Goal: Task Accomplishment & Management: Complete application form

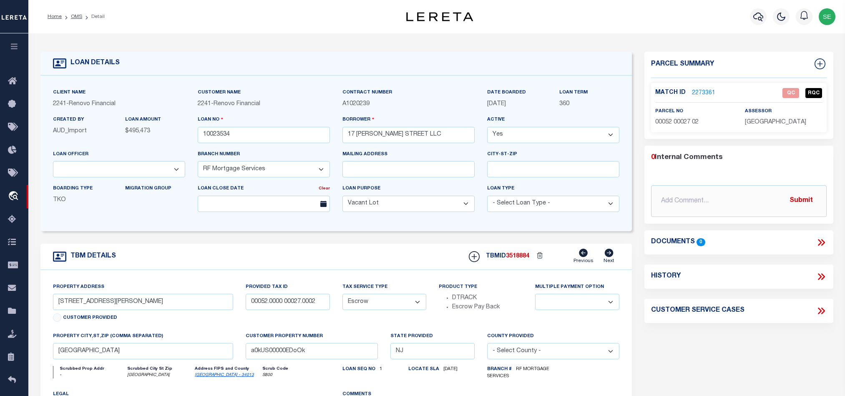
select select "164194"
select select "25067"
select select "400"
select select "Escrow"
click at [77, 308] on input "[STREET_ADDRESS][PERSON_NAME]" at bounding box center [143, 302] width 181 height 16
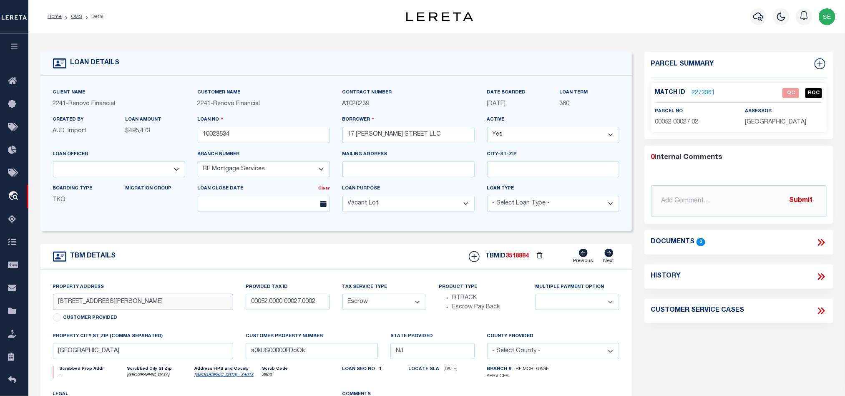
click at [77, 308] on input "[STREET_ADDRESS][PERSON_NAME]" at bounding box center [143, 302] width 181 height 16
click at [771, 366] on div "Parcel Summary Match ID 2273361 0" at bounding box center [738, 282] width 201 height 461
click at [702, 93] on link "2273361" at bounding box center [703, 93] width 23 height 9
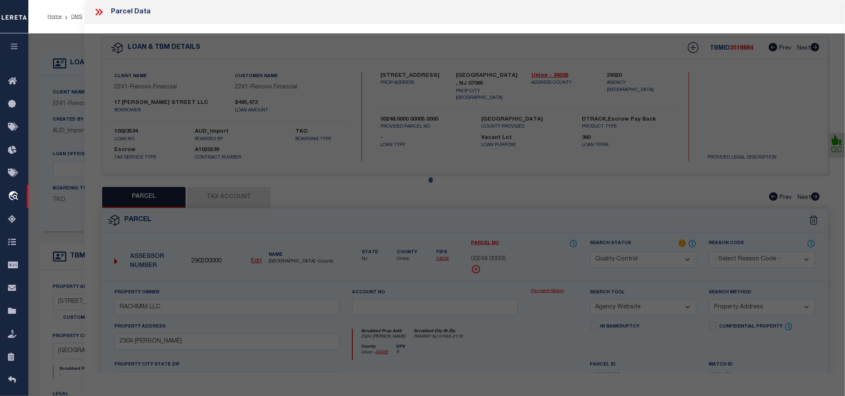
scroll to position [161, 0]
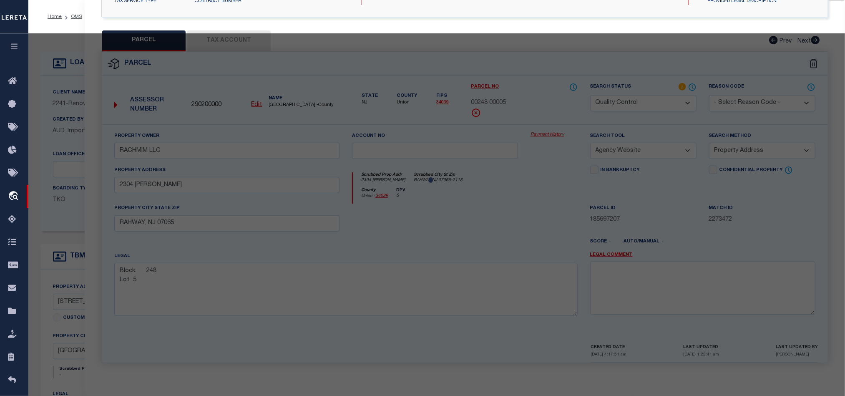
select select "AS"
select select
checkbox input "false"
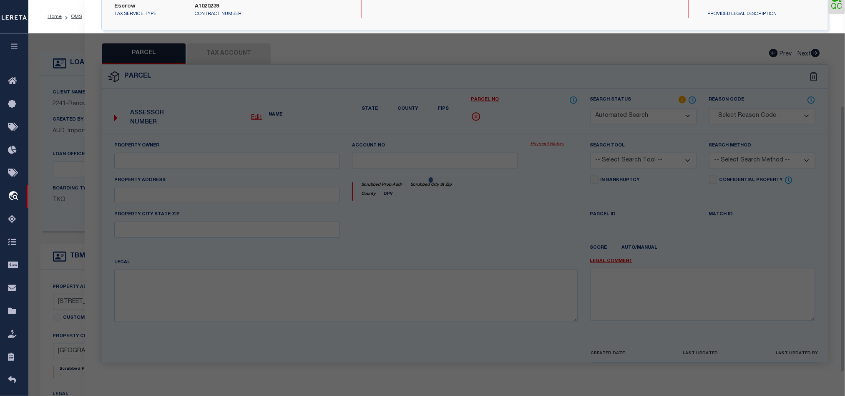
select select "QC"
type input "[STREET_ADDRESS][PERSON_NAME]"
select select "AGW"
select select "ADD"
type input "[STREET_ADDRESS][PERSON_NAME]"
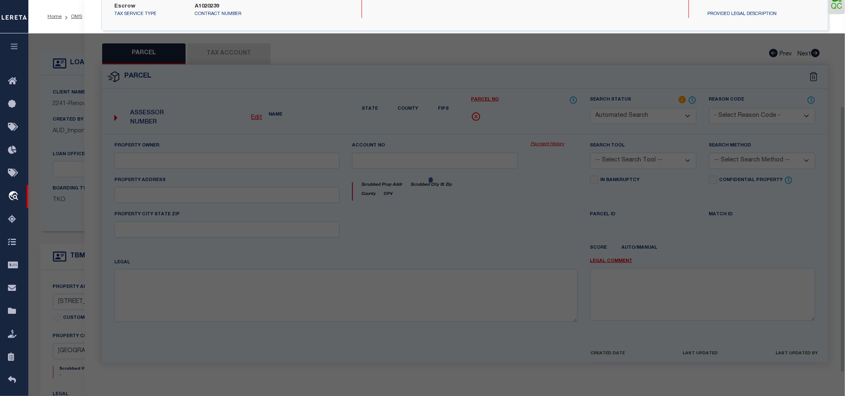
type textarea "Block: 52 Lot: 27.02"
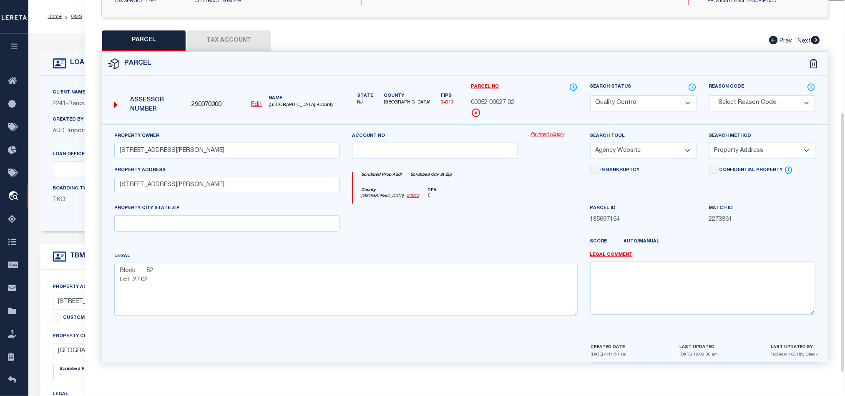
click at [213, 31] on button "Tax Account" at bounding box center [228, 40] width 83 height 21
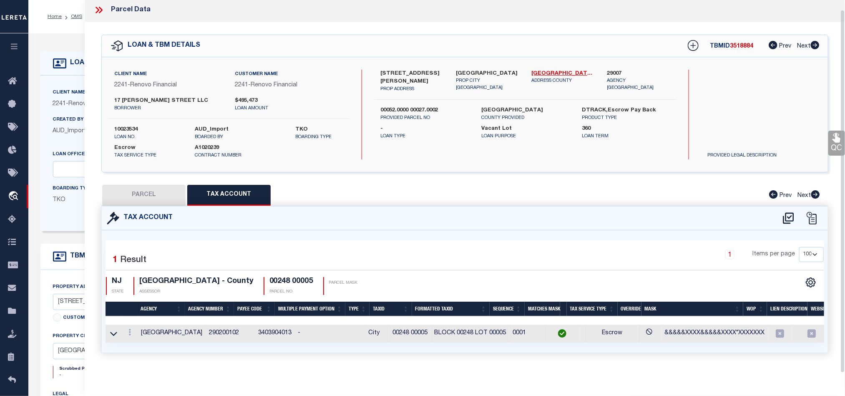
scroll to position [0, 0]
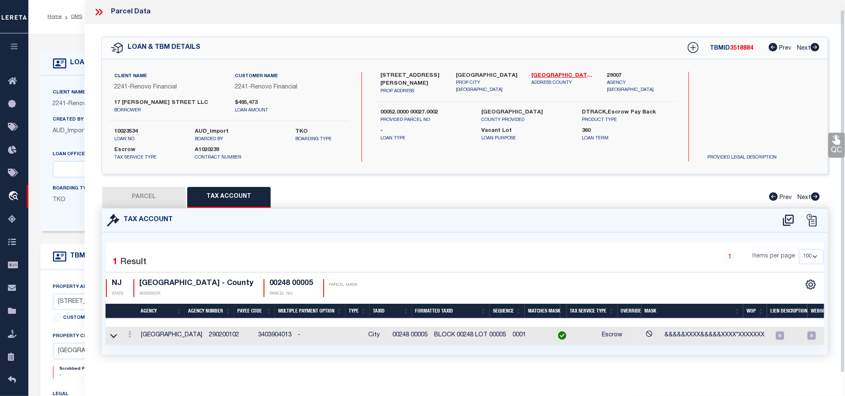
select select "100"
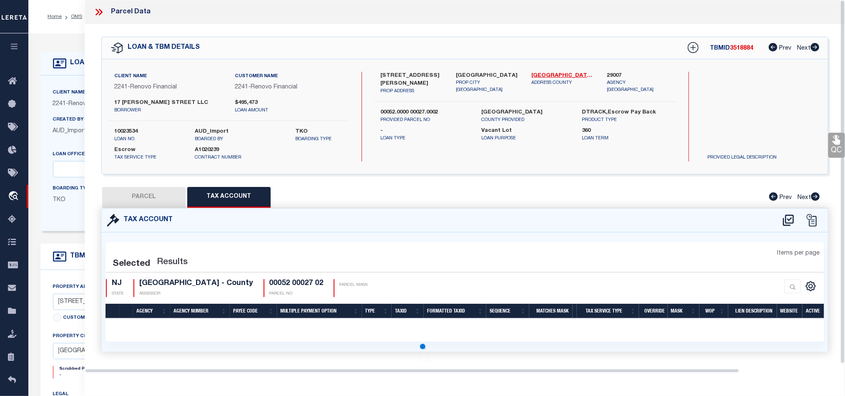
select select "100"
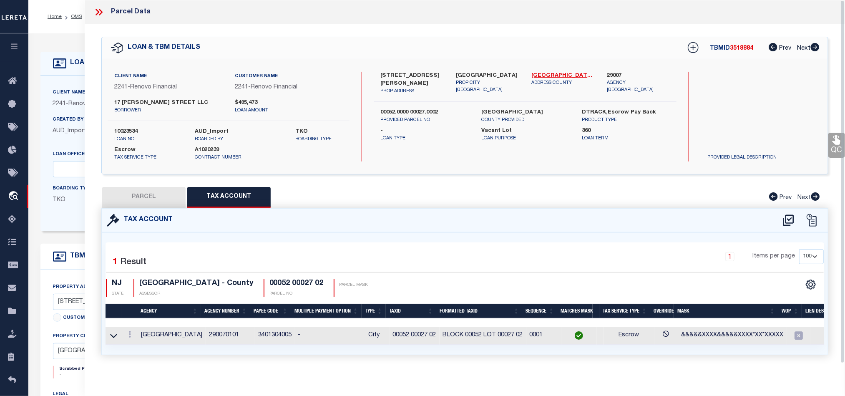
click at [153, 193] on button "PARCEL" at bounding box center [143, 197] width 83 height 21
select select "AS"
select select
checkbox input "false"
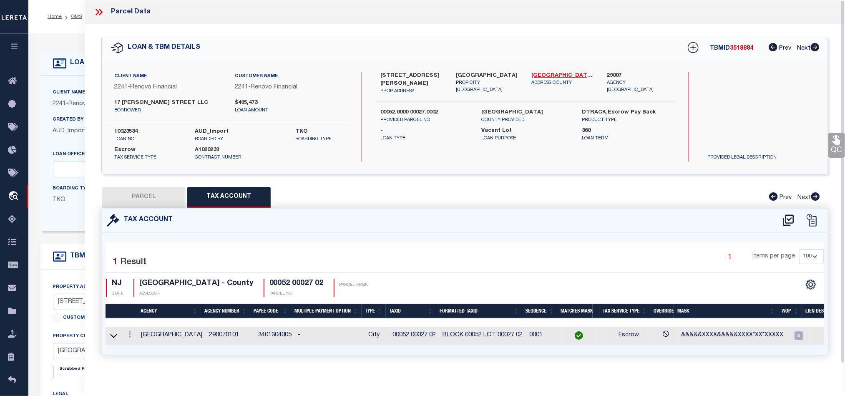
checkbox input "false"
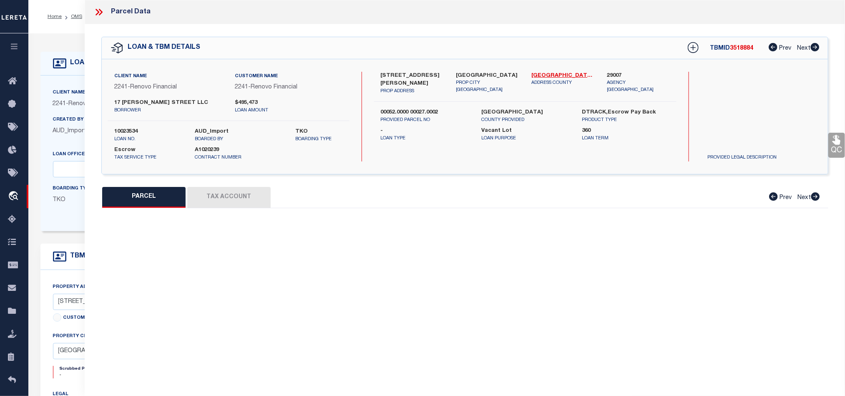
select select "QC"
type input "[STREET_ADDRESS][PERSON_NAME]"
select select "AGW"
select select "ADD"
type input "[STREET_ADDRESS][PERSON_NAME]"
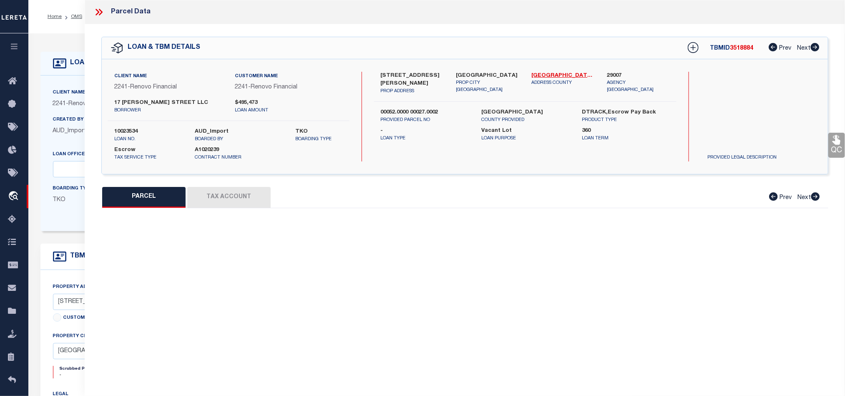
type textarea "Block: 52 Lot: 27.02"
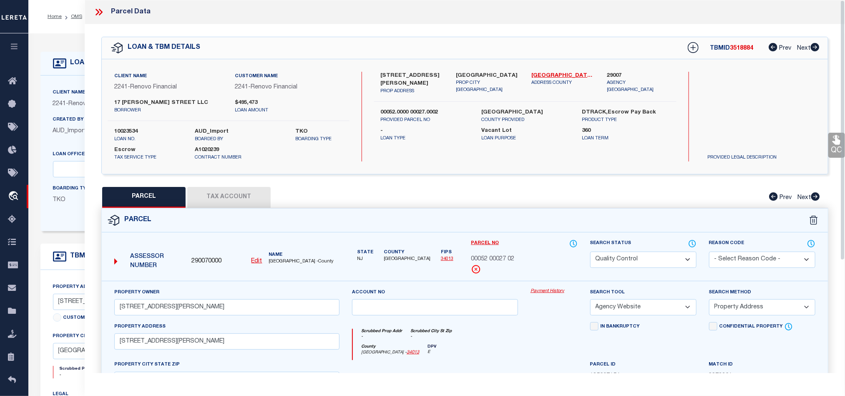
click at [482, 75] on label "[GEOGRAPHIC_DATA]" at bounding box center [487, 76] width 63 height 8
copy div "[GEOGRAPHIC_DATA]"
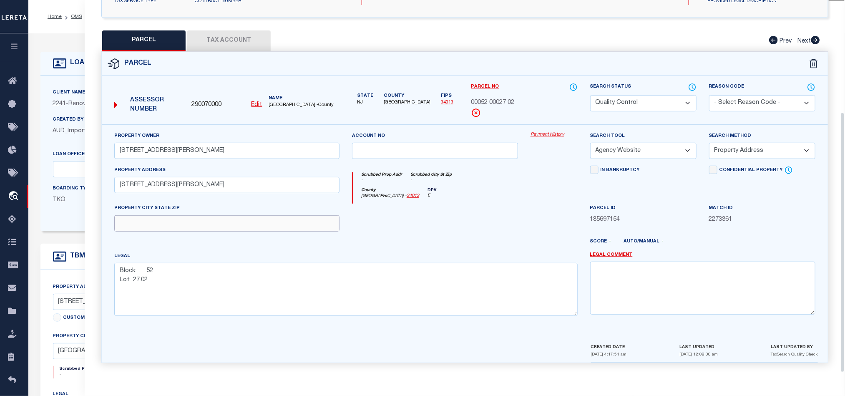
drag, startPoint x: 273, startPoint y: 222, endPoint x: 463, endPoint y: 211, distance: 190.9
click at [273, 222] on input "text" at bounding box center [226, 223] width 225 height 16
paste input "[GEOGRAPHIC_DATA]"
type input "[GEOGRAPHIC_DATA]"
click at [492, 217] on div at bounding box center [435, 221] width 179 height 34
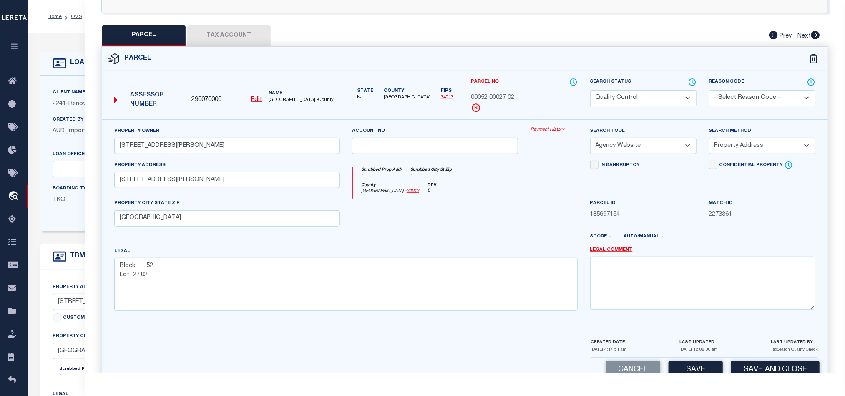
click at [651, 98] on select "Automated Search Bad Parcel Complete Duplicate Parcel High Dollar Reporting In …" at bounding box center [643, 98] width 106 height 16
select select "CP"
click at [511, 196] on div "County [GEOGRAPHIC_DATA] - 34013 DPV E" at bounding box center [465, 191] width 224 height 16
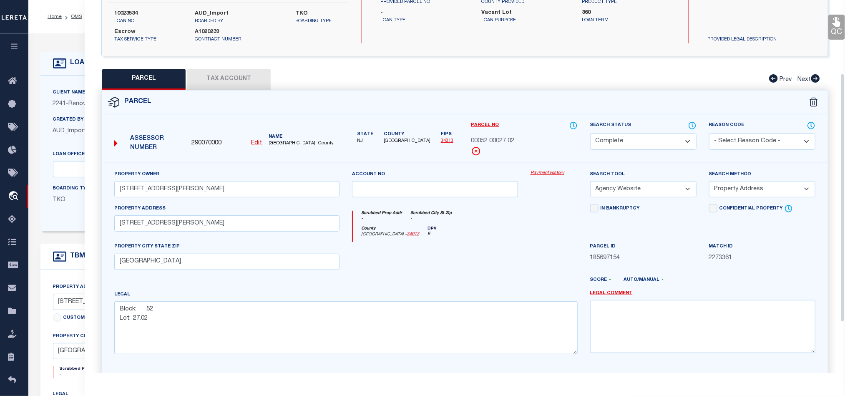
scroll to position [99, 0]
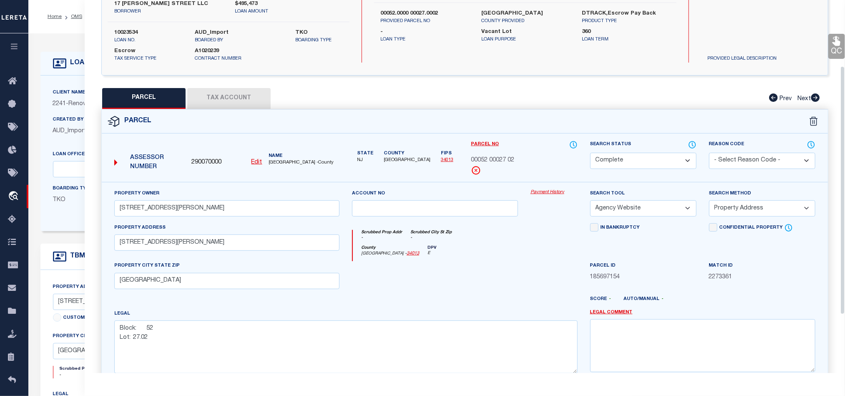
drag, startPoint x: 836, startPoint y: 44, endPoint x: 816, endPoint y: 54, distance: 22.4
click at [836, 44] on icon at bounding box center [837, 41] width 8 height 10
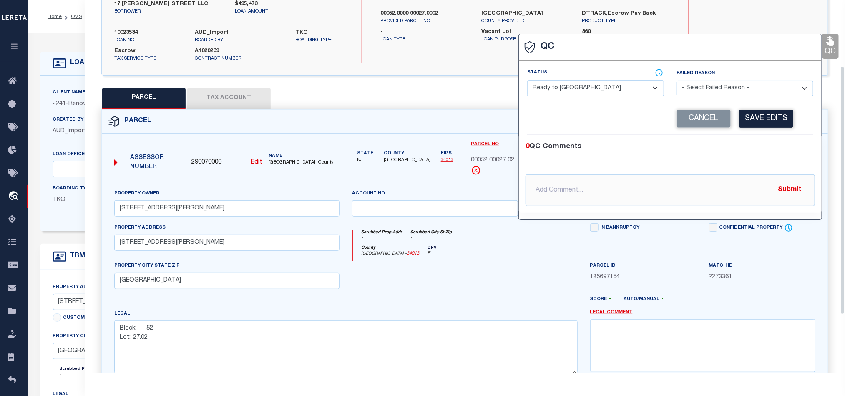
click at [594, 88] on select "- Select Status - Ready to QC Correct Incorrect" at bounding box center [595, 88] width 137 height 16
select select "COR"
drag, startPoint x: 764, startPoint y: 154, endPoint x: 773, endPoint y: 134, distance: 22.2
click at [764, 152] on div "0 QC Comments" at bounding box center [669, 146] width 286 height 11
click at [779, 120] on button "Save Edits" at bounding box center [766, 119] width 54 height 18
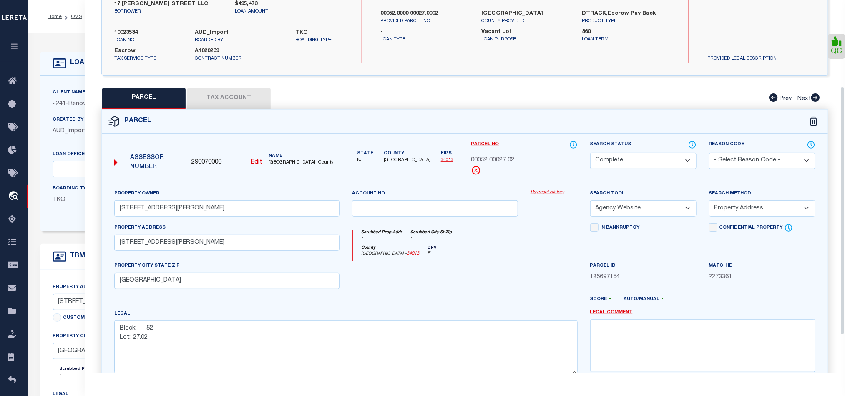
scroll to position [186, 0]
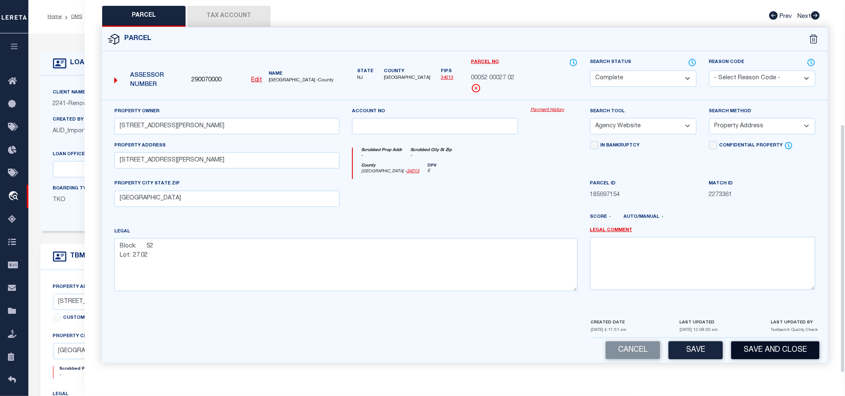
click at [788, 342] on button "Save and Close" at bounding box center [775, 350] width 88 height 18
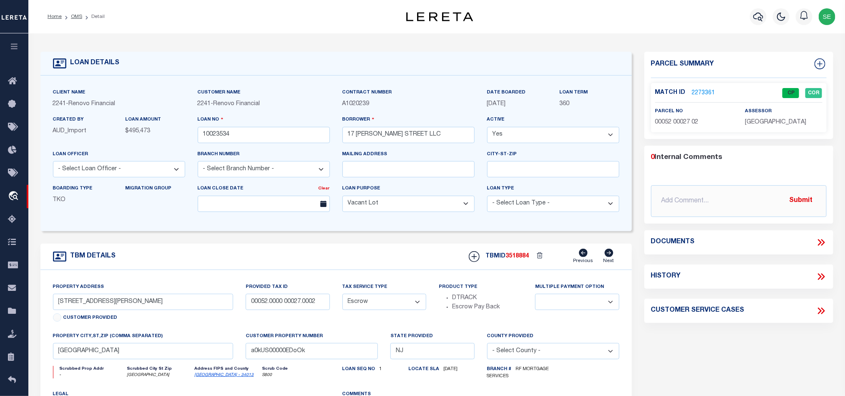
select select
click at [263, 134] on input "10023534" at bounding box center [264, 135] width 132 height 16
click at [521, 259] on span "3518884" at bounding box center [517, 256] width 23 height 6
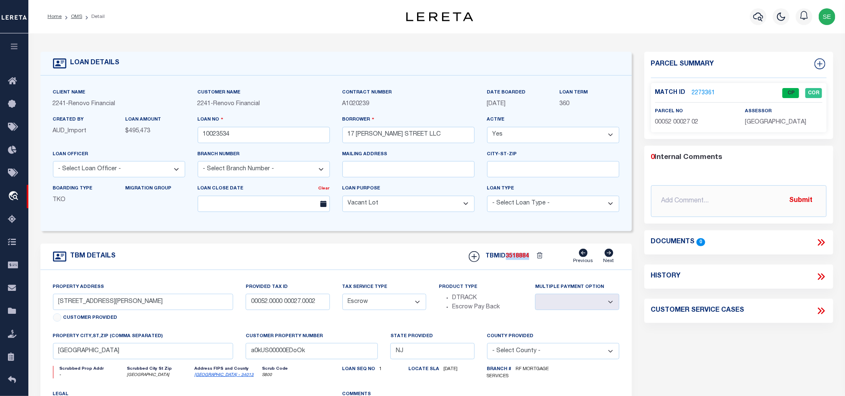
click at [521, 259] on span "3518884" at bounding box center [517, 256] width 23 height 6
copy span "3518884"
click at [768, 122] on span "[GEOGRAPHIC_DATA]" at bounding box center [775, 122] width 61 height 6
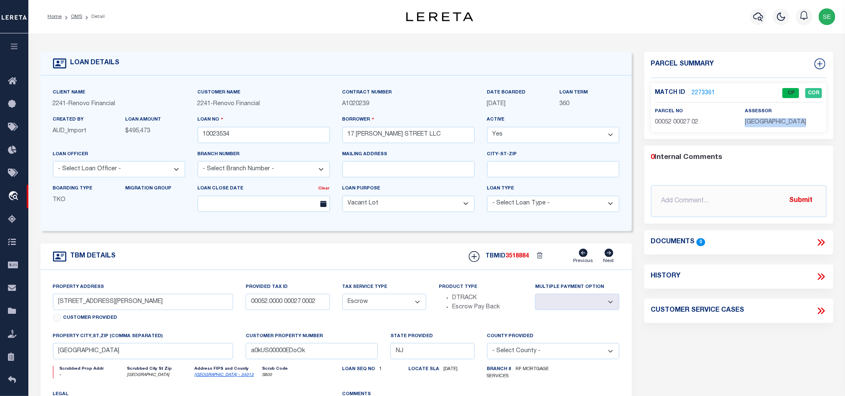
copy div "[GEOGRAPHIC_DATA]"
click at [670, 119] on span "00052 00027 02" at bounding box center [676, 122] width 43 height 6
copy div "00052 00027 02"
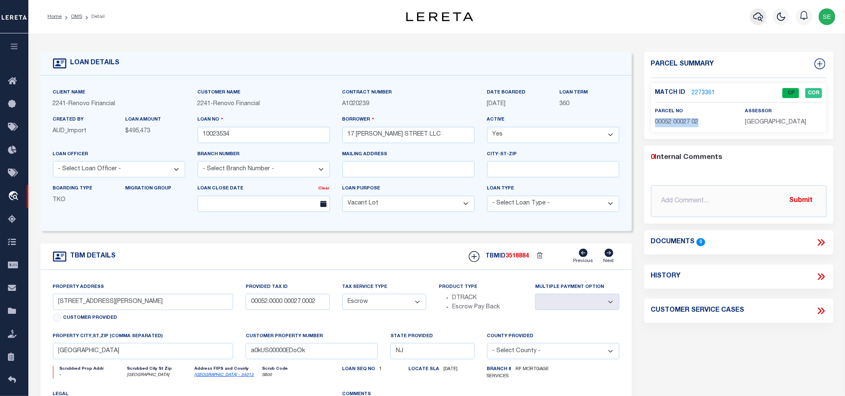
click at [759, 16] on icon "button" at bounding box center [758, 17] width 10 height 10
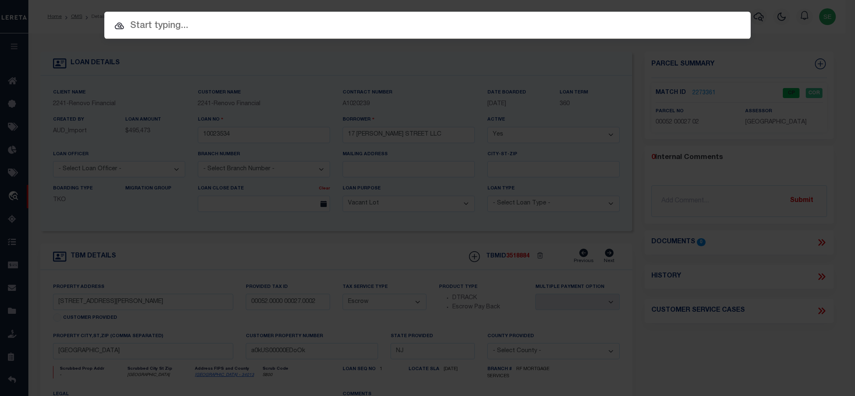
click at [519, 28] on input "text" at bounding box center [427, 26] width 646 height 15
paste input "3130005579"
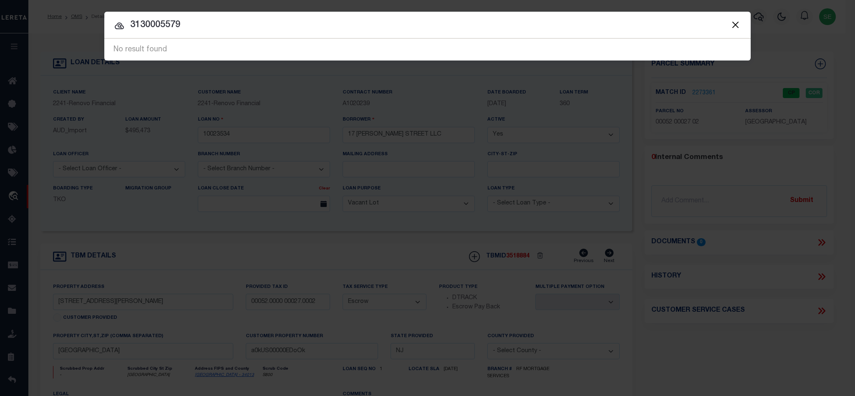
click at [284, 24] on input "3130005579" at bounding box center [427, 25] width 646 height 15
paste input "-00001"
type input "3130005579-00001"
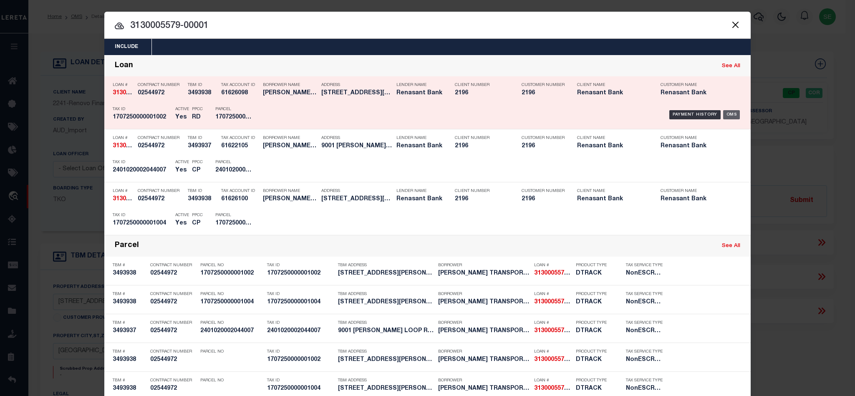
click at [727, 117] on div "OMS" at bounding box center [731, 114] width 17 height 9
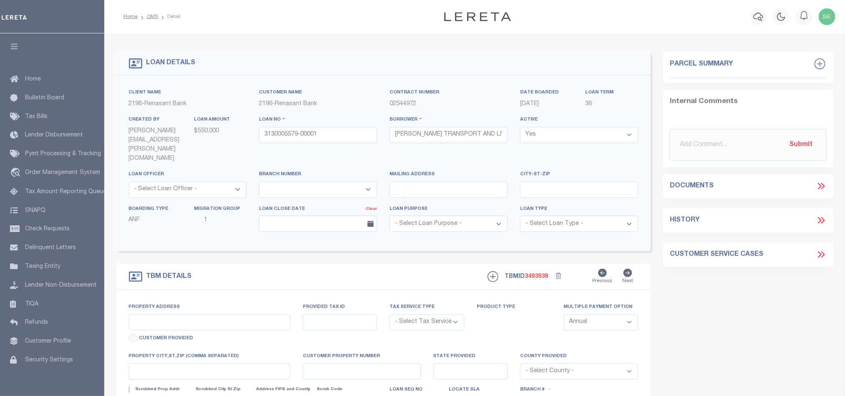
select select "4983"
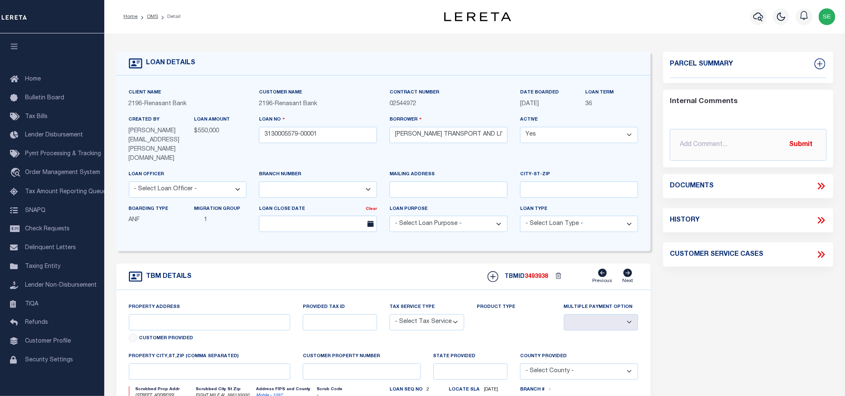
type input "7150 POWELL ROAD"
select select "NonEscrow"
select select
type input "EIGHT MILE AL 366130000"
type input "3130005579"
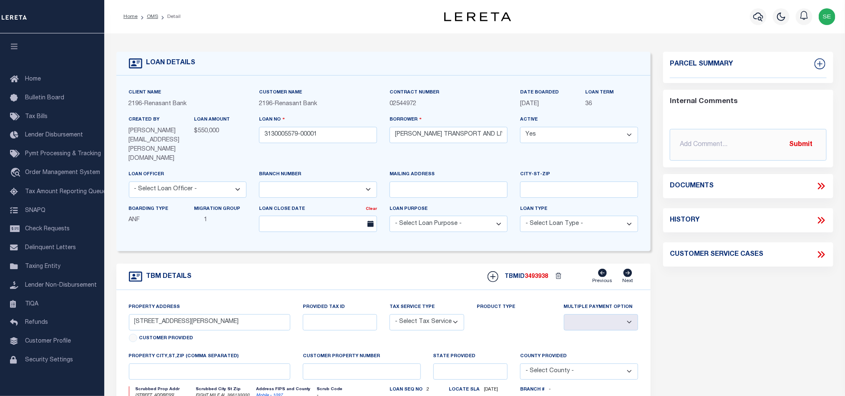
type input "AL"
type textarea "COLLECTOR: ENTITY: PARCEL: 2401020002044.007"
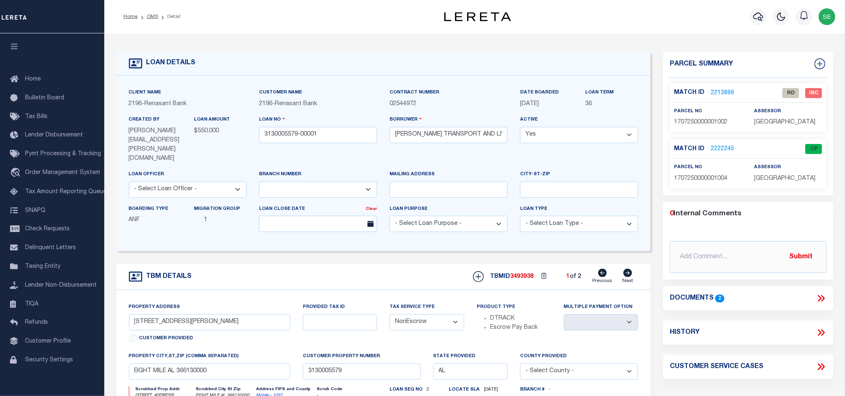
click at [629, 269] on icon at bounding box center [628, 273] width 9 height 8
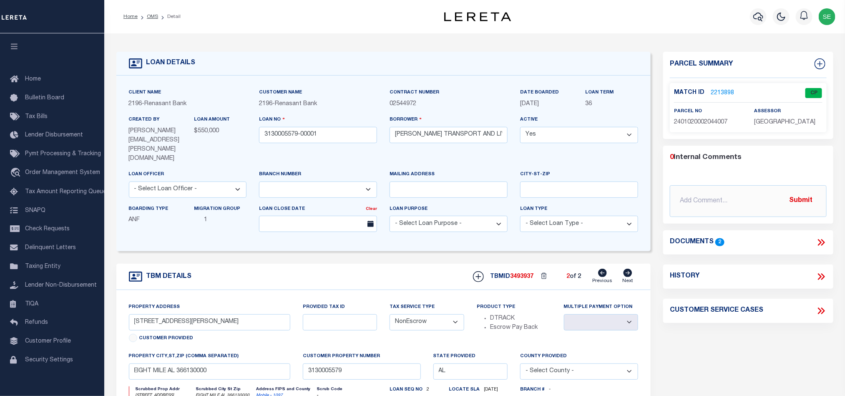
type input "9001 BROADUS LOOP RD"
radio input "true"
select select
click at [629, 269] on icon at bounding box center [628, 273] width 9 height 8
click at [604, 269] on icon at bounding box center [602, 273] width 9 height 8
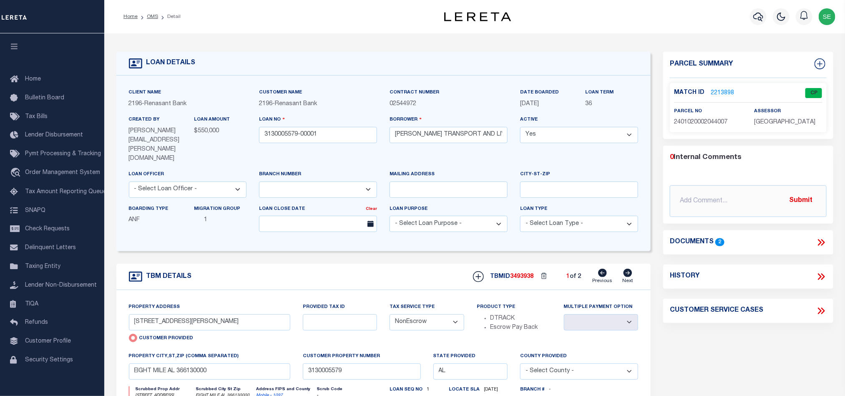
type input "7150 POWELL ROAD"
radio input "false"
select select
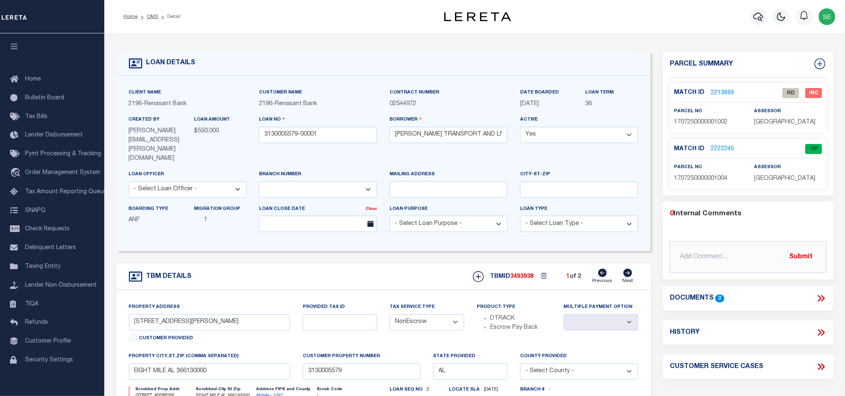
click at [721, 93] on link "2213899" at bounding box center [722, 93] width 23 height 9
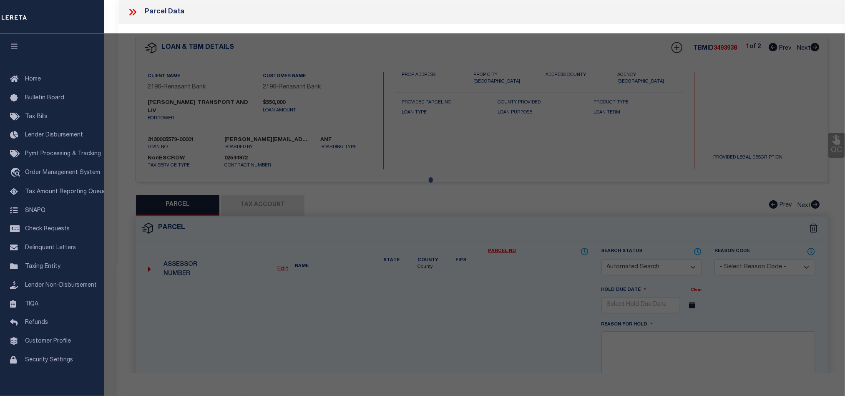
checkbox input "false"
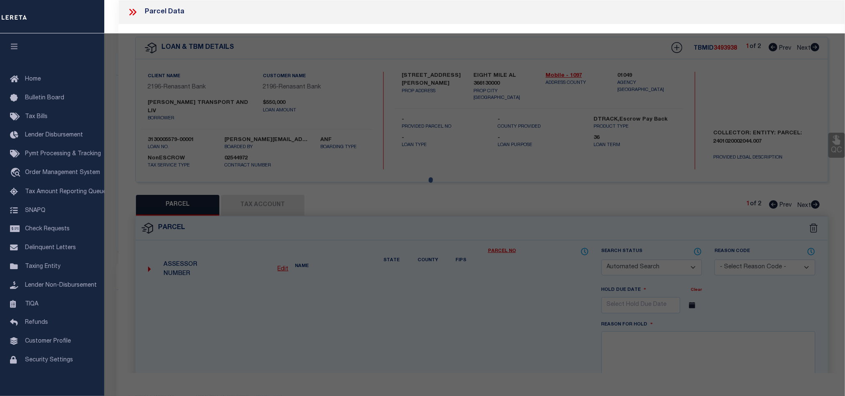
select select "RD"
type input "BEVERLY DARRELL WADE & ERICA SUMMERS BEVERLY"
select select "AGW"
select select "ADD"
type input "7150 POWELL RD"
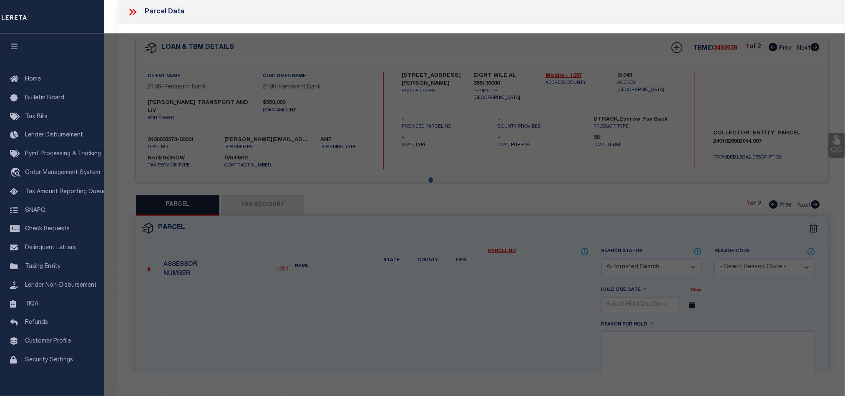
type input "EIGHT MILE, AL 36613"
type textarea "COMMENCING AT THE SOUTHWEST CORNER OF SECTION 25 TOWNSHIP 2 SOUTH RANGE 3 WEST …"
type textarea "Document uploaded that satisfies a legal requirement, changing from ND to RD"
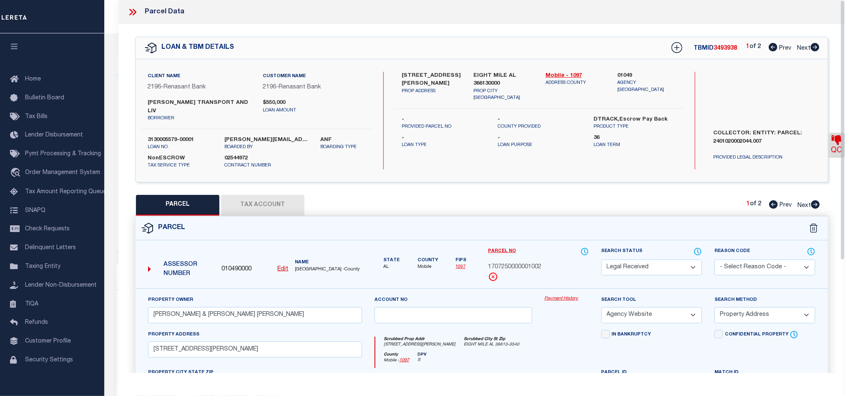
click at [507, 216] on div "Parcel" at bounding box center [482, 228] width 692 height 24
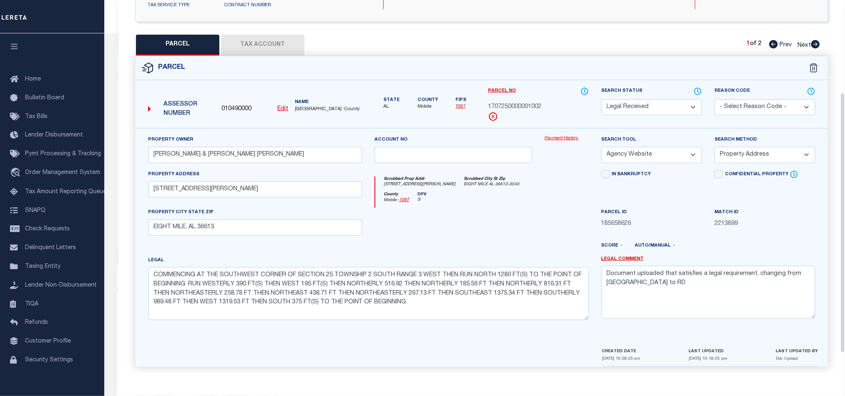
scroll to position [161, 0]
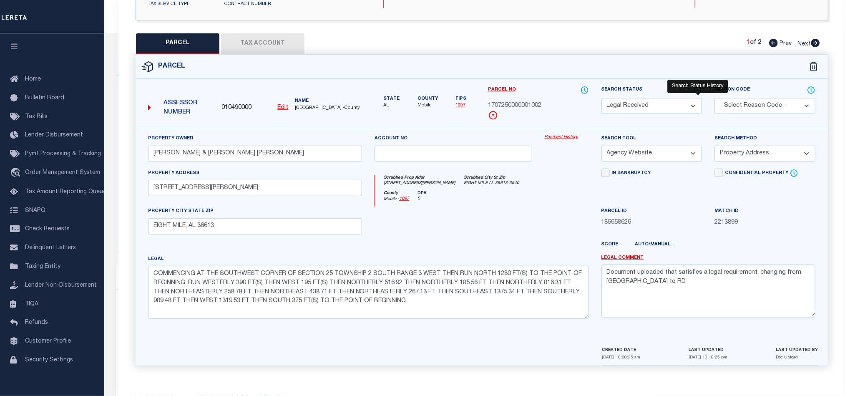
click at [695, 86] on icon at bounding box center [698, 90] width 8 height 9
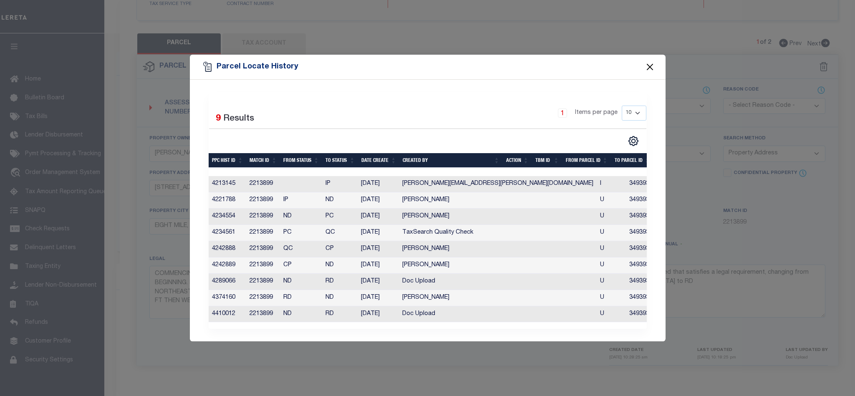
click at [648, 63] on button "Close" at bounding box center [649, 66] width 11 height 11
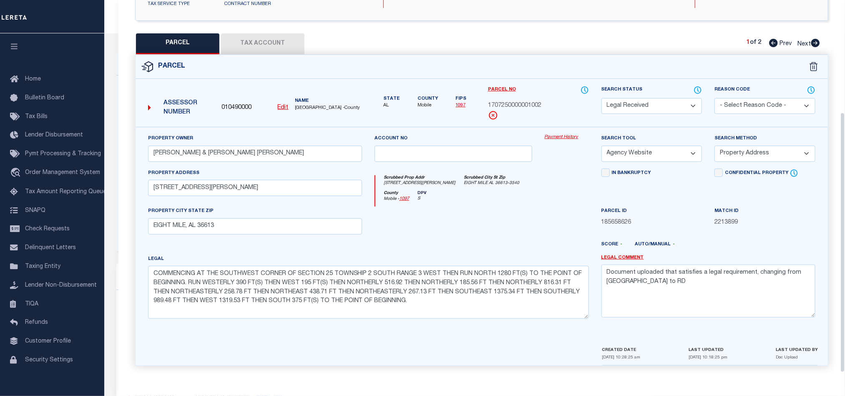
click at [521, 191] on div "County Mobile - 1097 DPV S" at bounding box center [481, 199] width 213 height 16
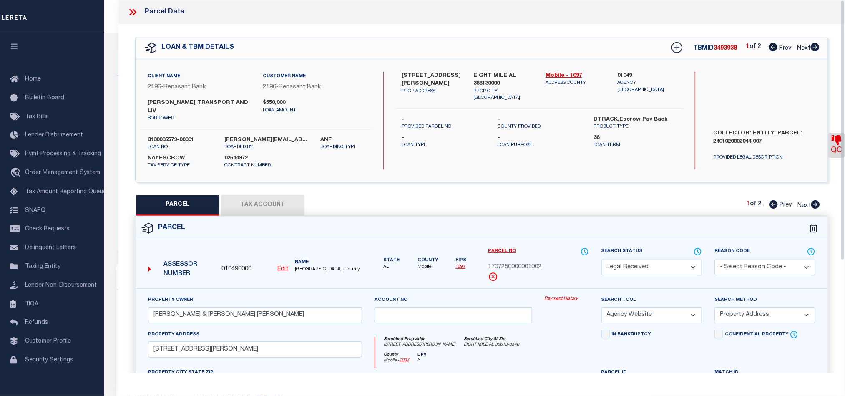
click at [129, 8] on icon at bounding box center [132, 12] width 11 height 11
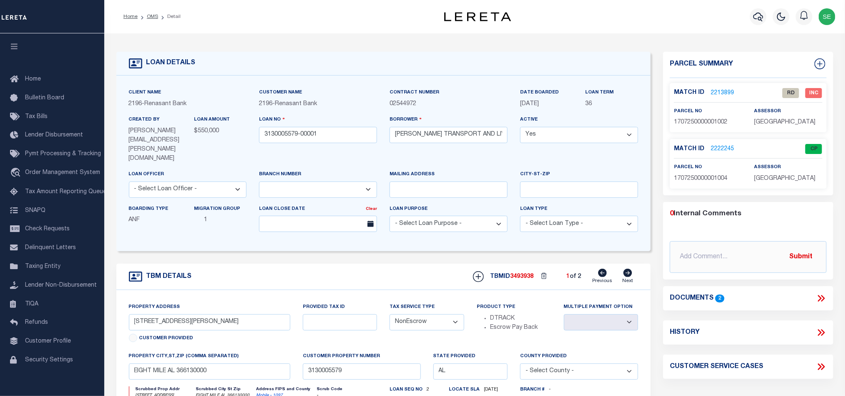
click at [624, 269] on icon at bounding box center [627, 273] width 9 height 8
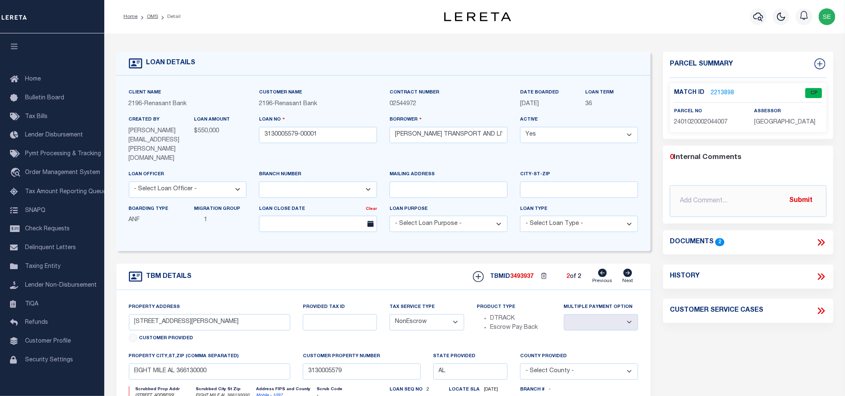
type input "9001 BROADUS LOOP RD"
radio input "true"
select select
click at [606, 269] on icon at bounding box center [602, 273] width 9 height 8
type input "7150 POWELL ROAD"
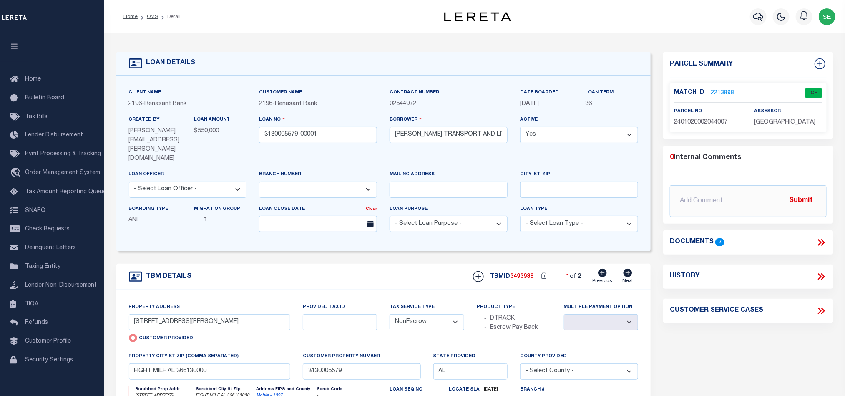
radio input "false"
select select
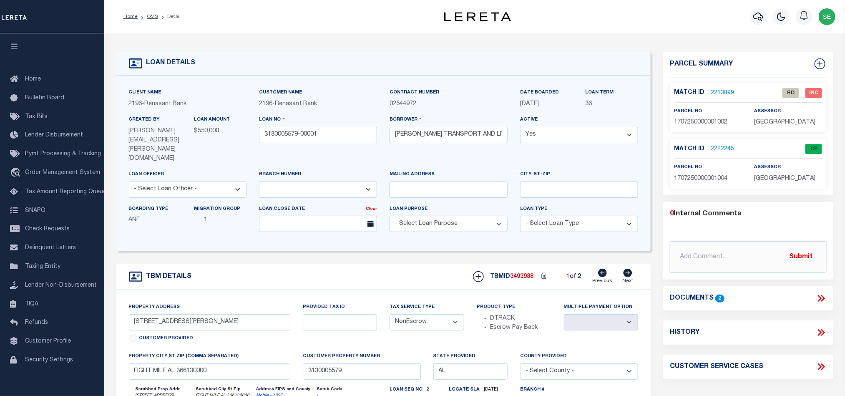
click at [722, 89] on link "2213899" at bounding box center [722, 93] width 23 height 9
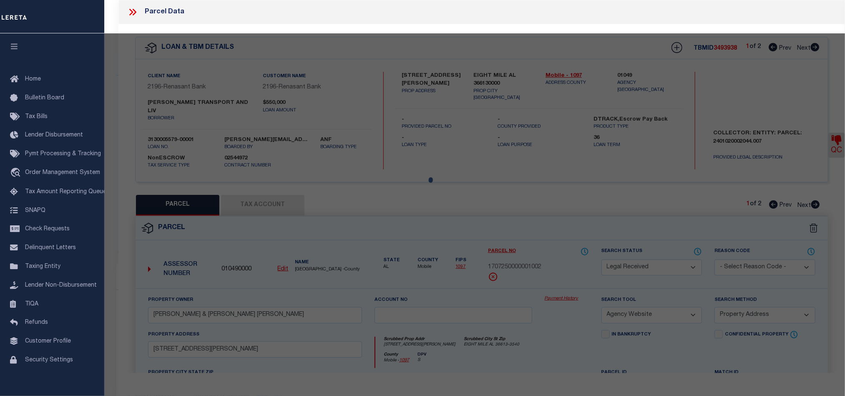
select select "AS"
select select
checkbox input "false"
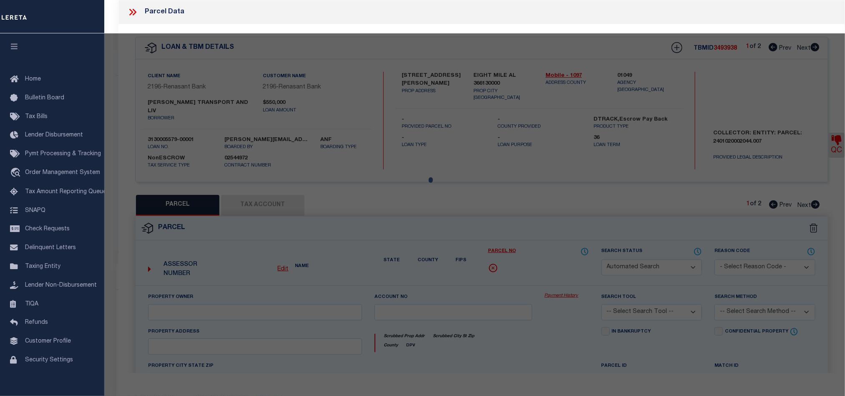
select select "RD"
type input "BEVERLY DARRELL WADE & ERICA SUMMERS BEVERLY"
select select "AGW"
select select "ADD"
type input "7150 POWELL RD"
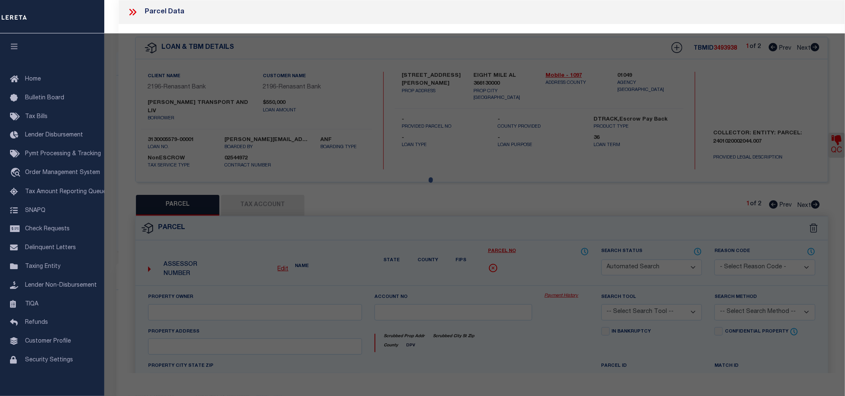
type input "EIGHT MILE, AL 36613"
type textarea "COMMENCING AT THE SOUTHWEST CORNER OF SECTION 25 TOWNSHIP 2 SOUTH RANGE 3 WEST …"
type textarea "Document uploaded that satisfies a legal requirement, changing from ND to RD"
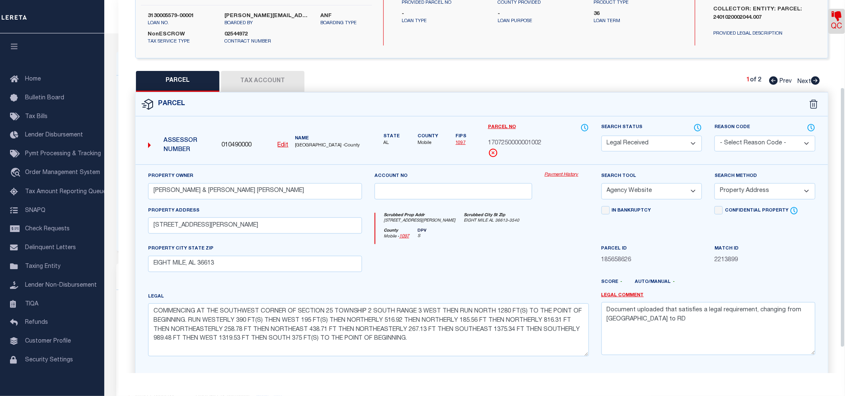
scroll to position [125, 0]
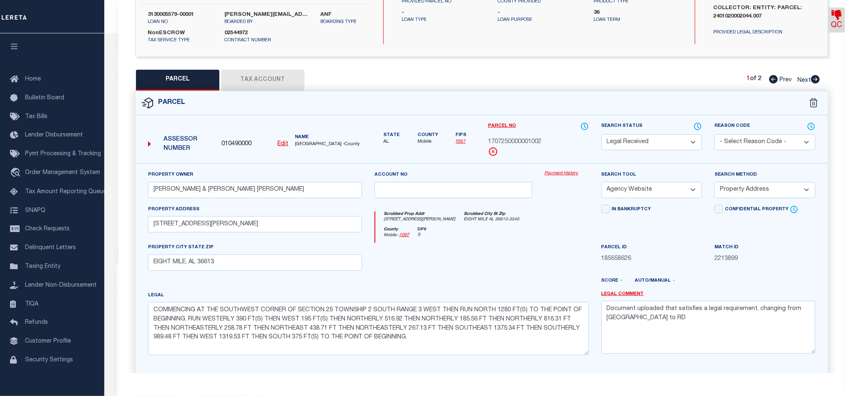
click at [833, 25] on link "QC" at bounding box center [836, 20] width 17 height 25
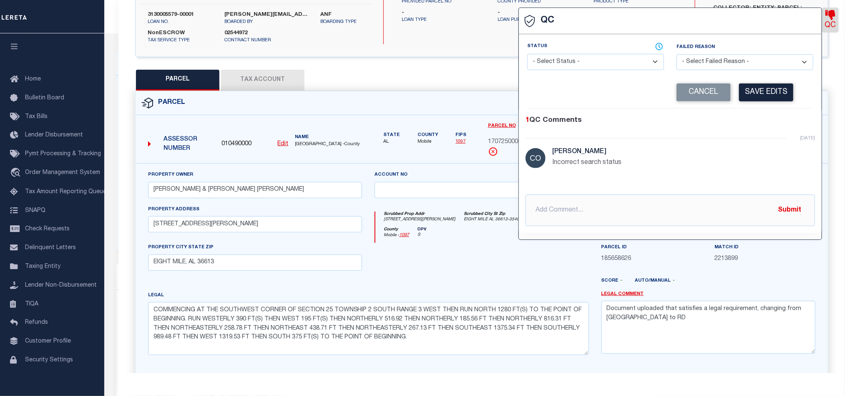
select select "INC"
select select "IPS"
click at [462, 248] on div at bounding box center [453, 260] width 170 height 34
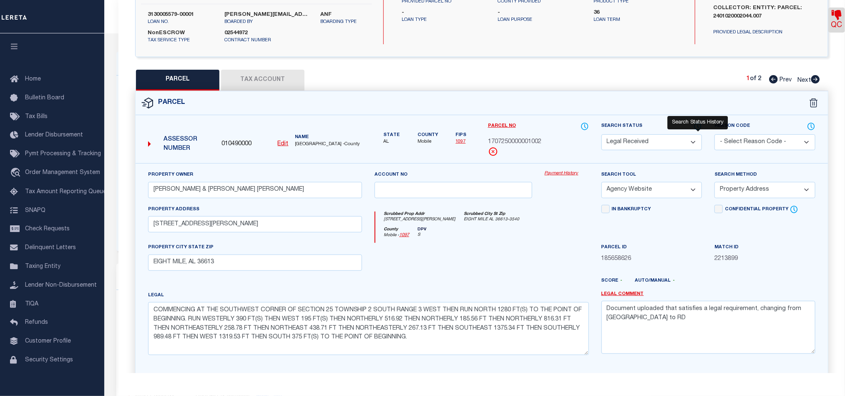
click at [702, 122] on icon at bounding box center [698, 126] width 8 height 9
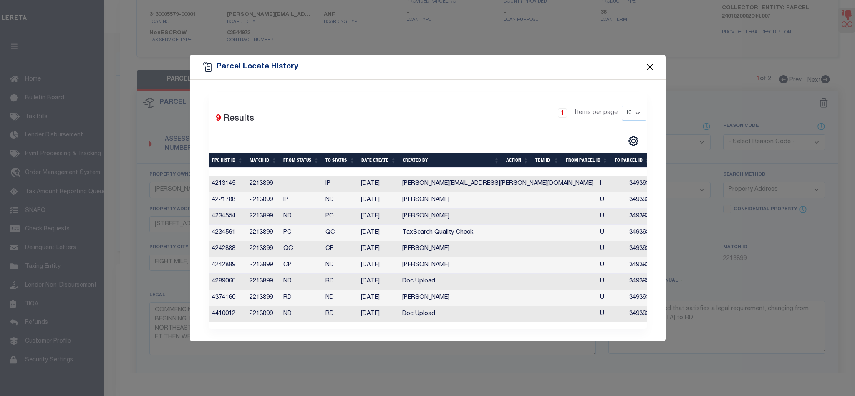
click at [649, 64] on button "Close" at bounding box center [649, 66] width 11 height 11
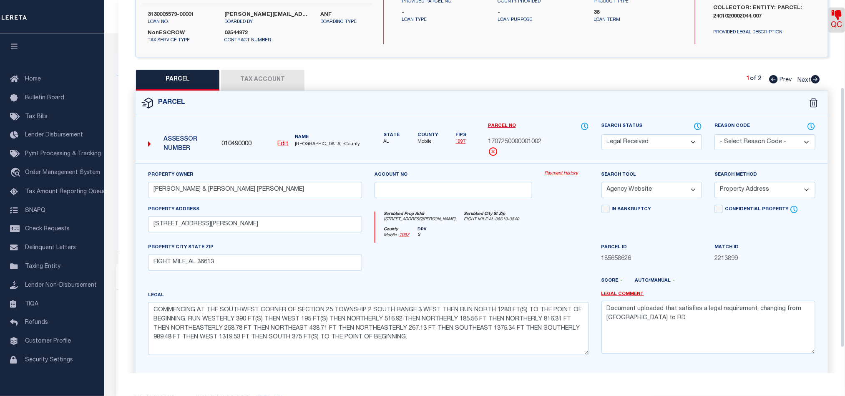
click at [500, 244] on div at bounding box center [453, 260] width 170 height 34
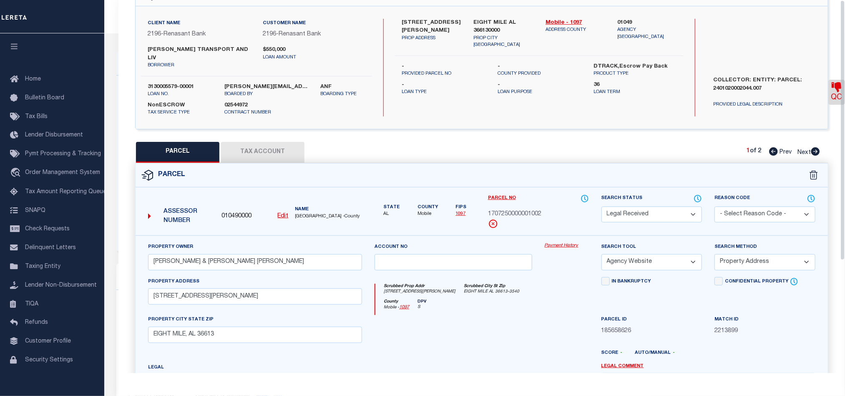
scroll to position [0, 0]
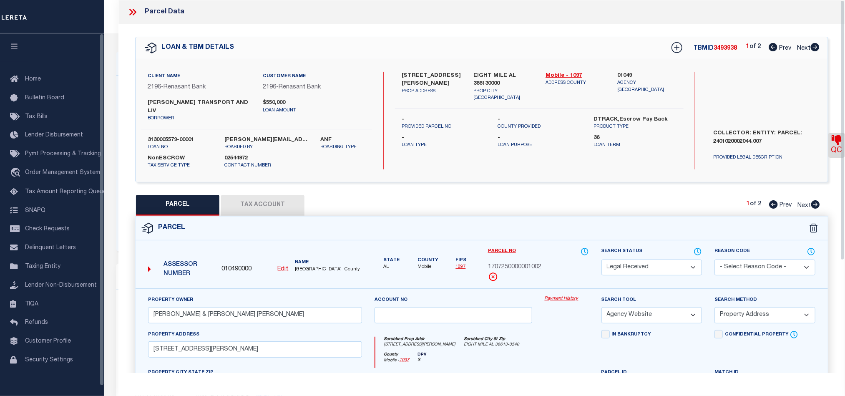
click at [126, 14] on div "Parcel Data" at bounding box center [481, 12] width 727 height 24
click at [131, 13] on icon at bounding box center [132, 12] width 11 height 11
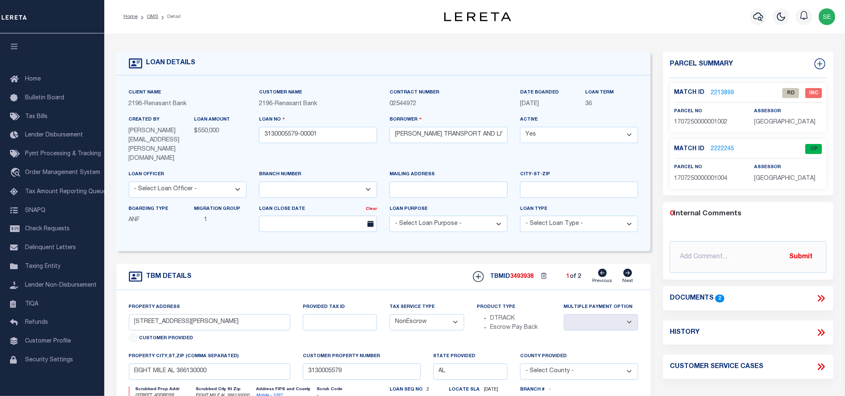
click at [704, 123] on span "1707250000001002" at bounding box center [700, 122] width 53 height 6
copy span "1707250000001002"
click at [706, 124] on span "1707250000001002" at bounding box center [700, 122] width 53 height 6
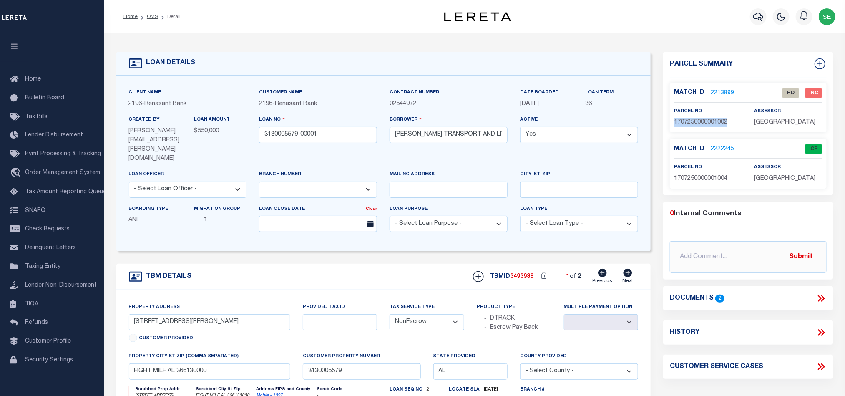
click at [702, 125] on span "1707250000001002" at bounding box center [700, 122] width 53 height 6
click at [702, 121] on span "1707250000001002" at bounding box center [700, 122] width 53 height 6
copy span "1707250000001002"
click at [726, 91] on link "2213899" at bounding box center [722, 93] width 23 height 9
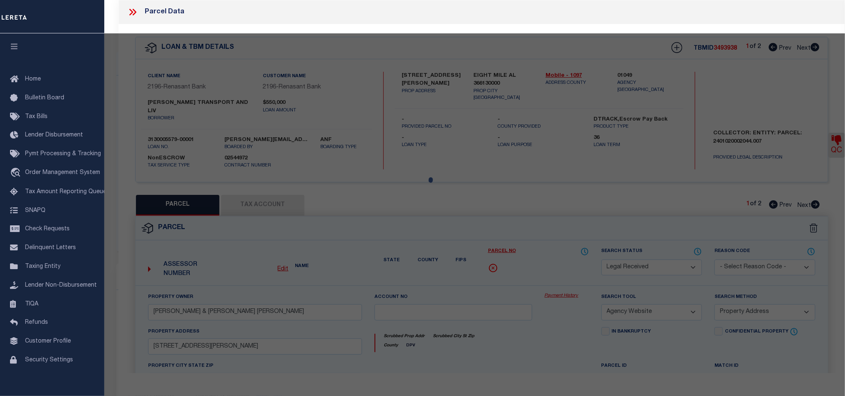
select select "AS"
select select
checkbox input "false"
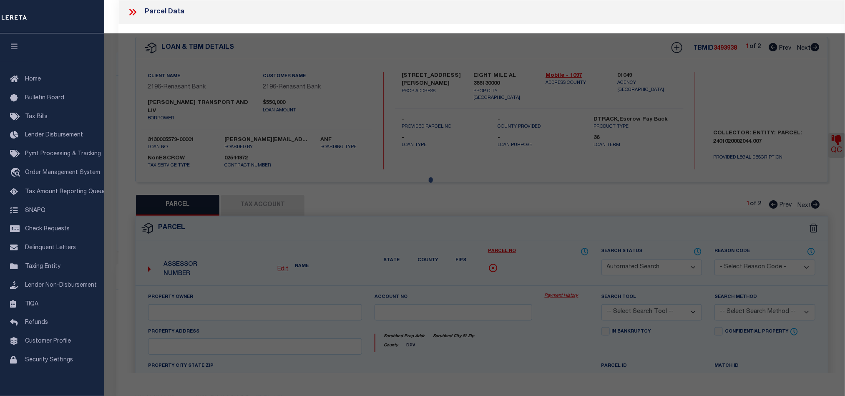
select select "RD"
type input "BEVERLY DARRELL WADE & ERICA SUMMERS BEVERLY"
select select "AGW"
select select "ADD"
type input "7150 POWELL RD"
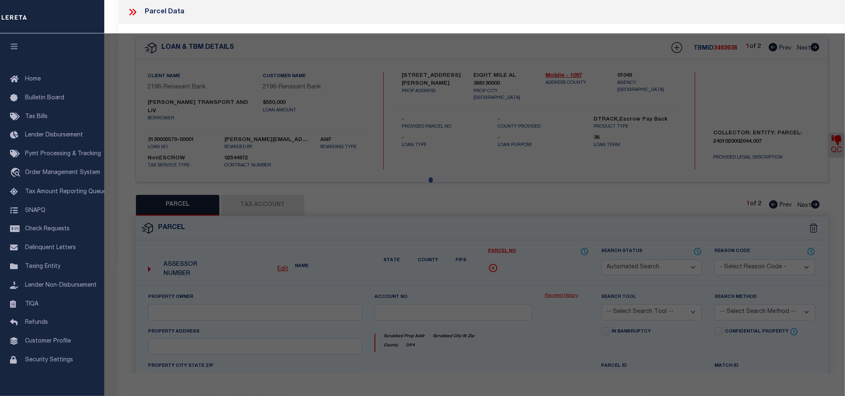
type input "EIGHT MILE, AL 36613"
type textarea "COMMENCING AT THE SOUTHWEST CORNER OF SECTION 25 TOWNSHIP 2 SOUTH RANGE 3 WEST …"
type textarea "Document uploaded that satisfies a legal requirement, changing from ND to RD"
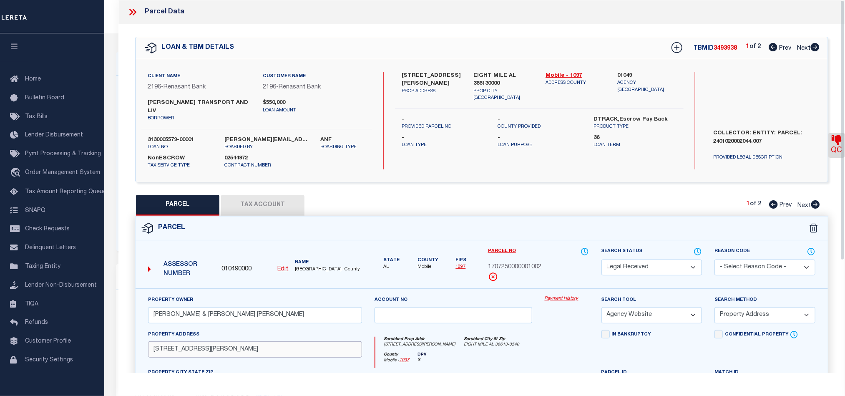
click at [184, 341] on input "7150 POWELL RD" at bounding box center [255, 349] width 214 height 16
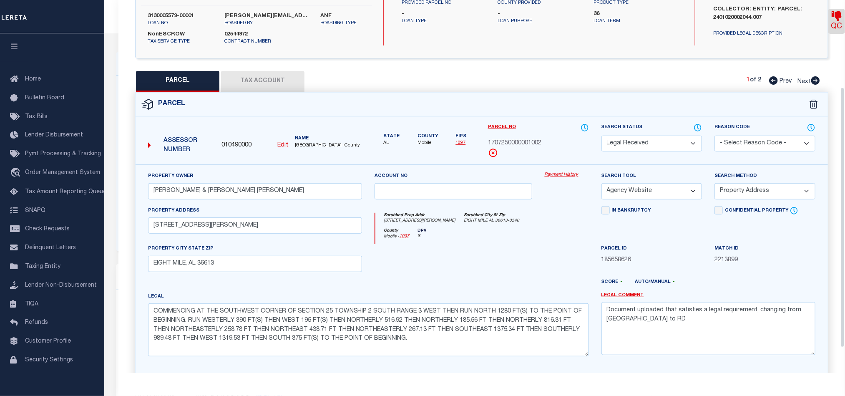
scroll to position [125, 0]
click at [539, 260] on div at bounding box center [567, 260] width 57 height 34
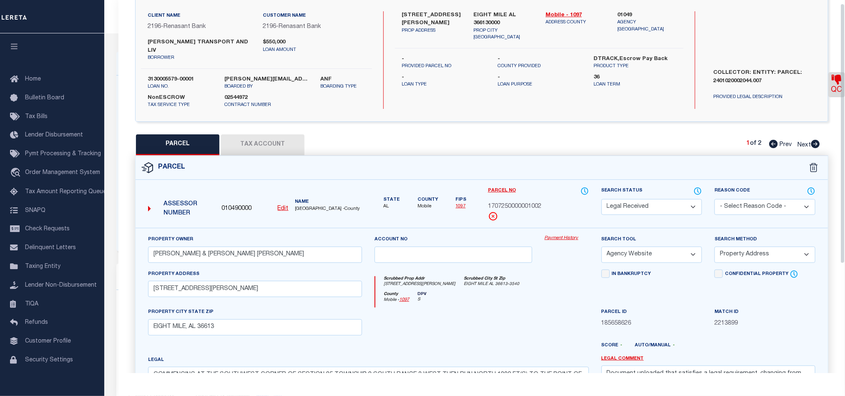
scroll to position [0, 0]
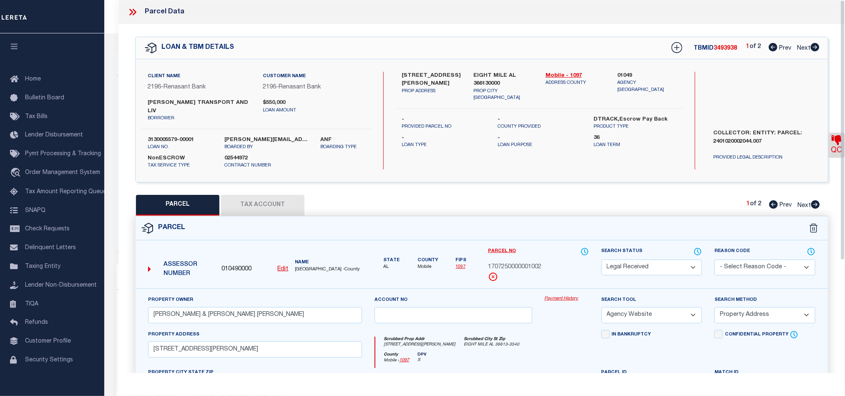
click at [136, 13] on icon at bounding box center [132, 12] width 11 height 11
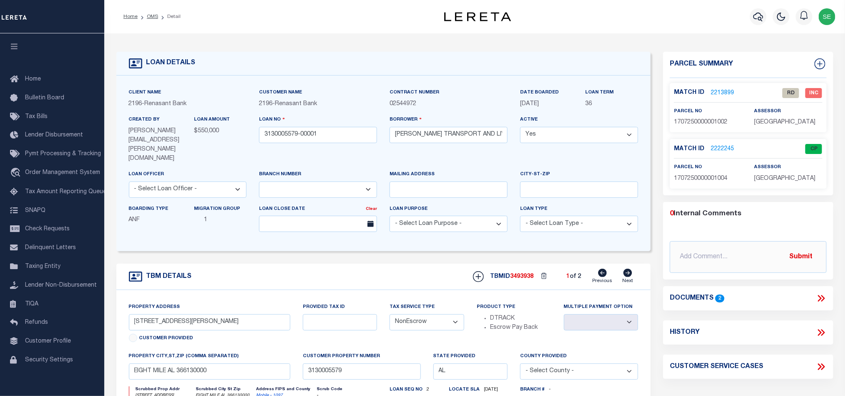
click at [818, 298] on icon at bounding box center [821, 298] width 11 height 11
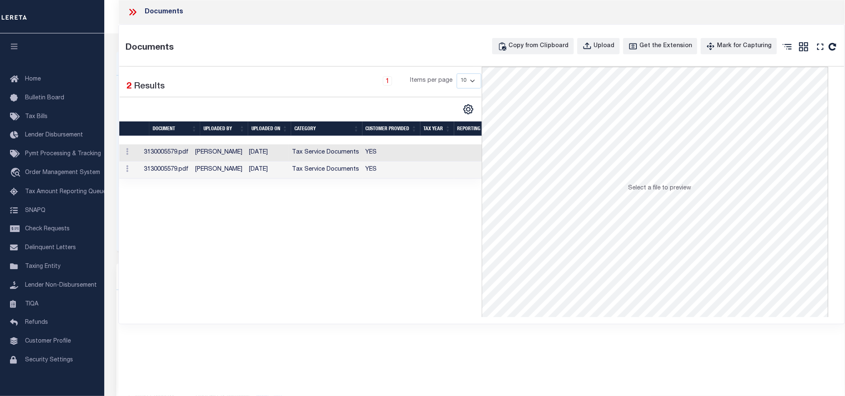
click at [362, 160] on td "Tax Service Documents" at bounding box center [326, 152] width 74 height 17
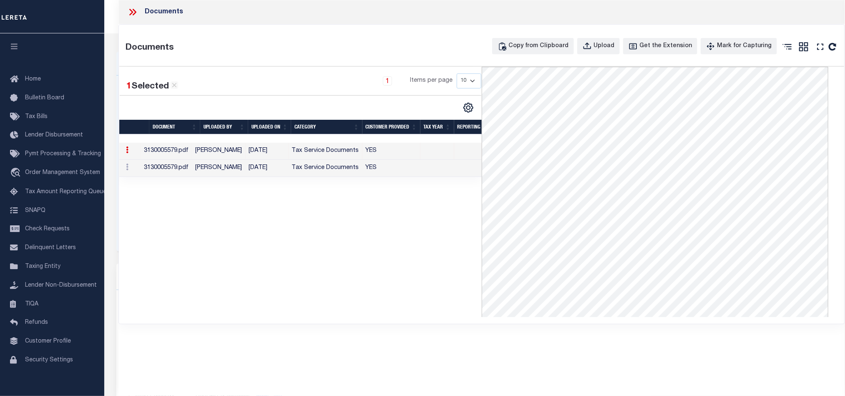
click at [353, 168] on td "Tax Service Documents" at bounding box center [326, 168] width 74 height 17
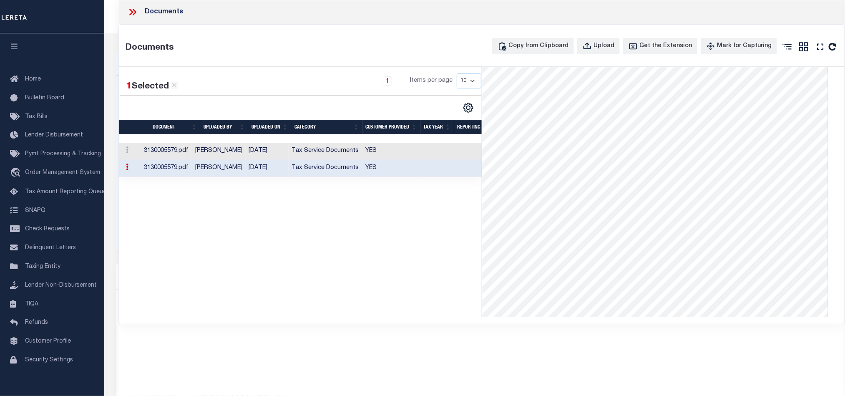
click at [126, 11] on div "Documents" at bounding box center [481, 12] width 727 height 24
click at [131, 13] on icon at bounding box center [131, 12] width 4 height 7
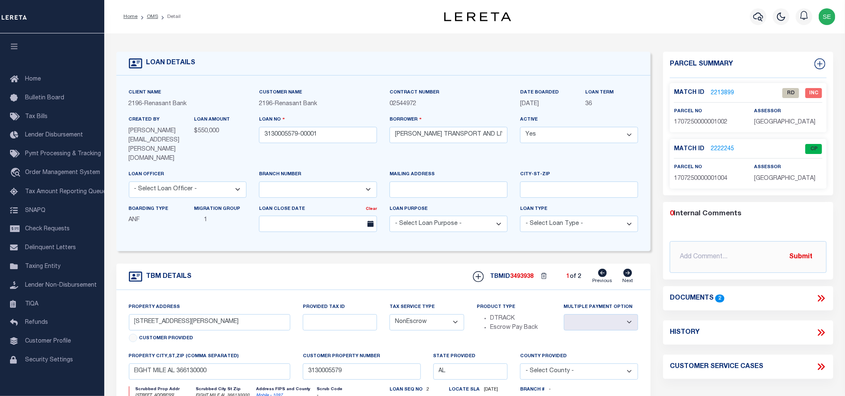
click at [725, 94] on link "2213899" at bounding box center [722, 93] width 23 height 9
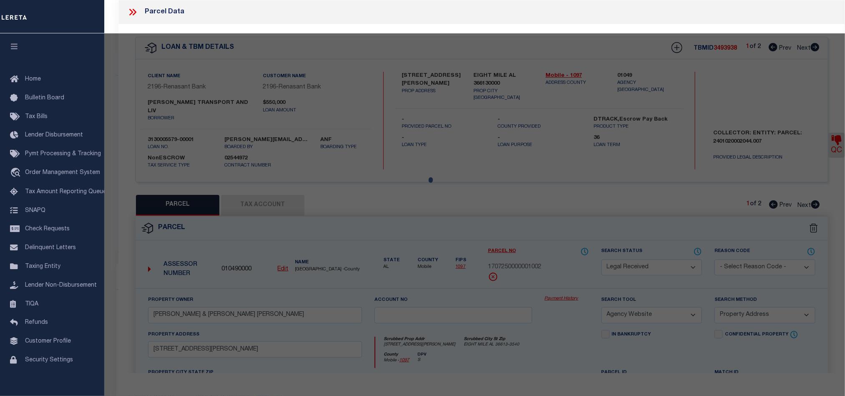
select select "AS"
select select
checkbox input "false"
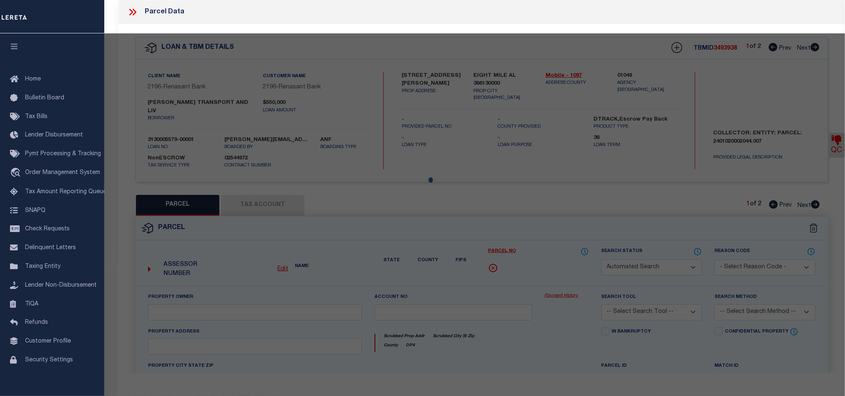
select select "RD"
type input "BEVERLY DARRELL WADE & ERICA SUMMERS BEVERLY"
select select "AGW"
select select "ADD"
type input "7150 POWELL RD"
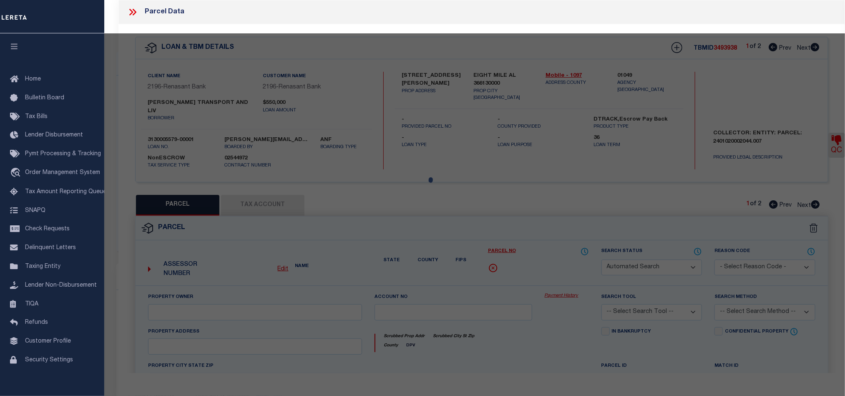
type input "EIGHT MILE, AL 36613"
type textarea "COMMENCING AT THE SOUTHWEST CORNER OF SECTION 25 TOWNSHIP 2 SOUTH RANGE 3 WEST …"
type textarea "Document uploaded that satisfies a legal requirement, changing from ND to RD"
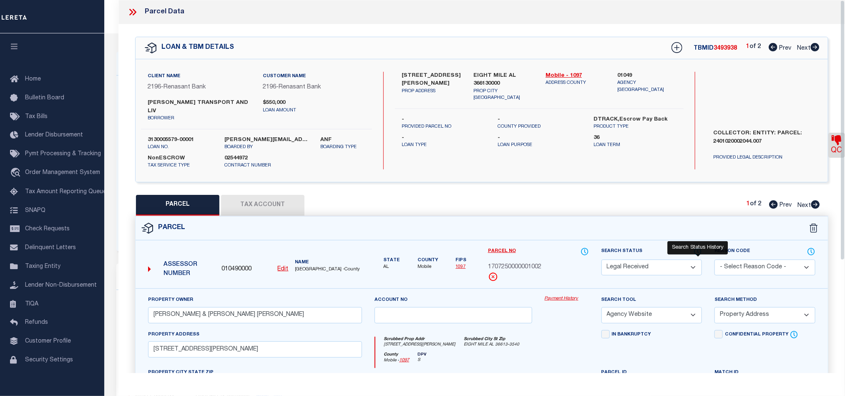
click at [695, 248] on icon at bounding box center [698, 251] width 7 height 7
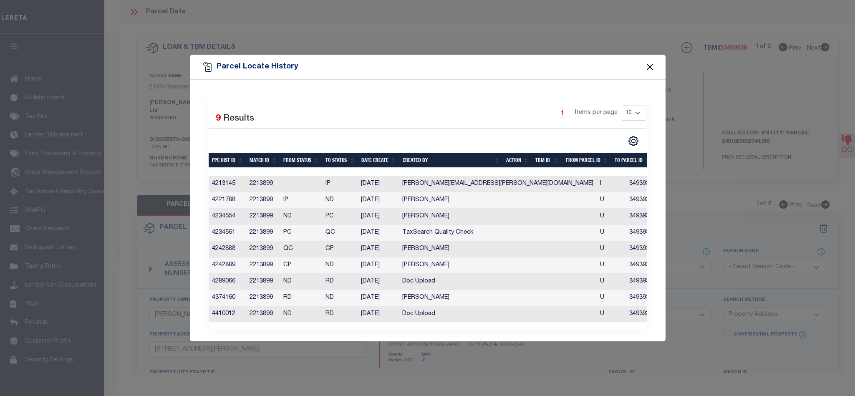
click at [646, 67] on button "Close" at bounding box center [649, 66] width 11 height 11
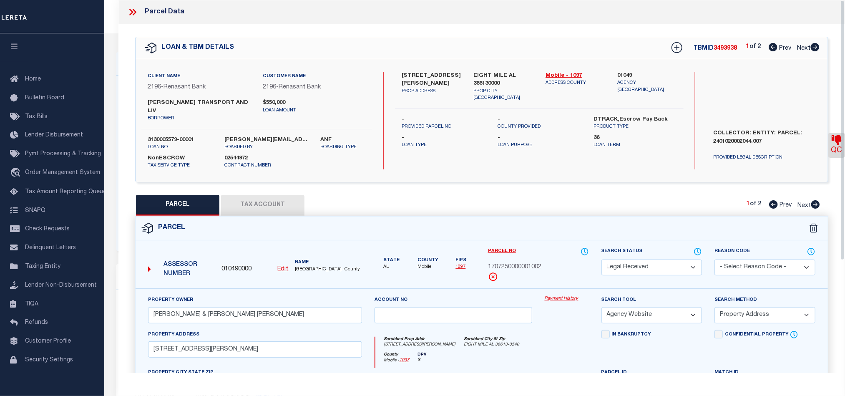
click at [132, 9] on icon at bounding box center [132, 12] width 11 height 11
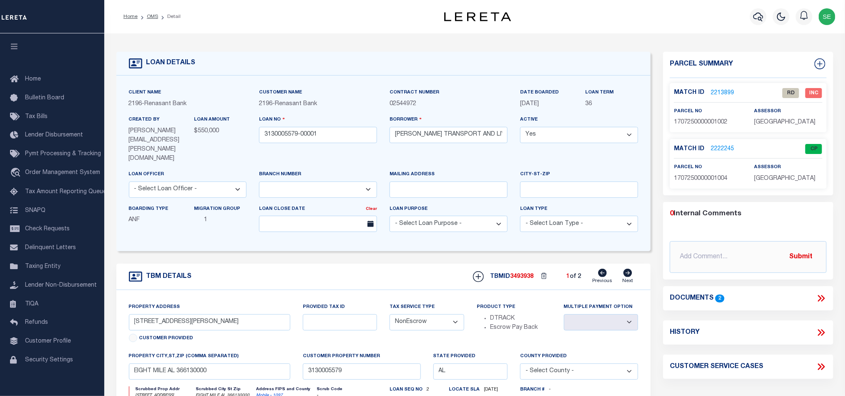
click at [820, 298] on icon at bounding box center [820, 298] width 4 height 7
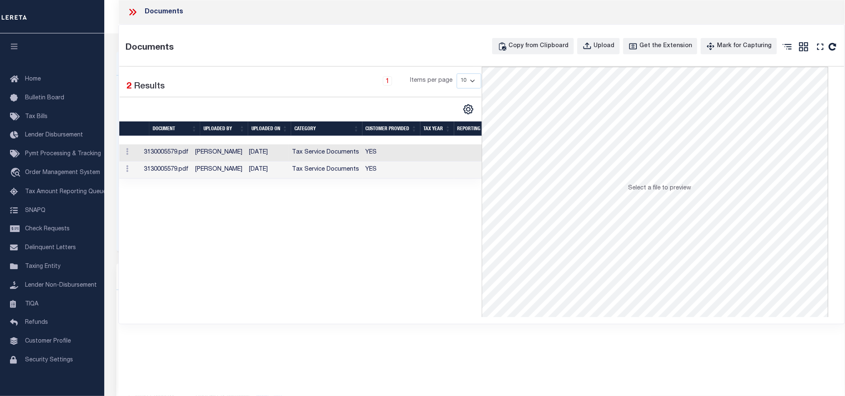
click at [342, 151] on td "Tax Service Documents" at bounding box center [326, 152] width 74 height 17
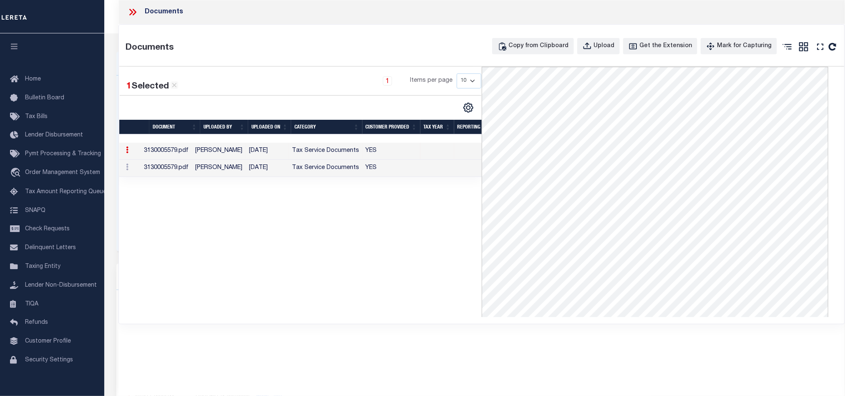
click at [136, 11] on icon at bounding box center [132, 12] width 11 height 11
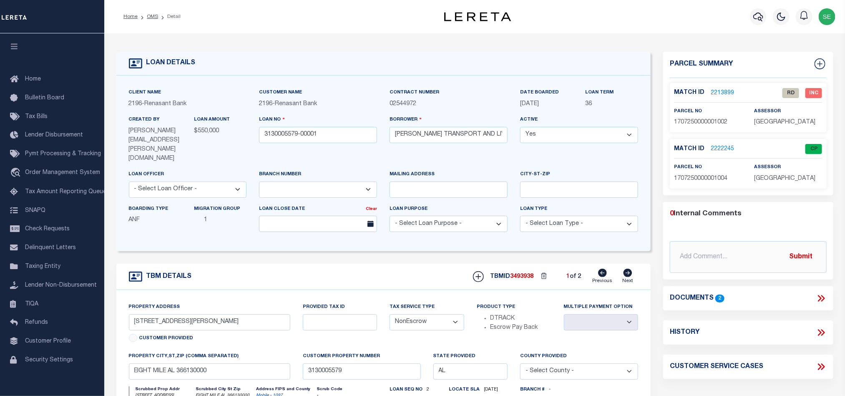
click at [714, 92] on link "2213899" at bounding box center [722, 93] width 23 height 9
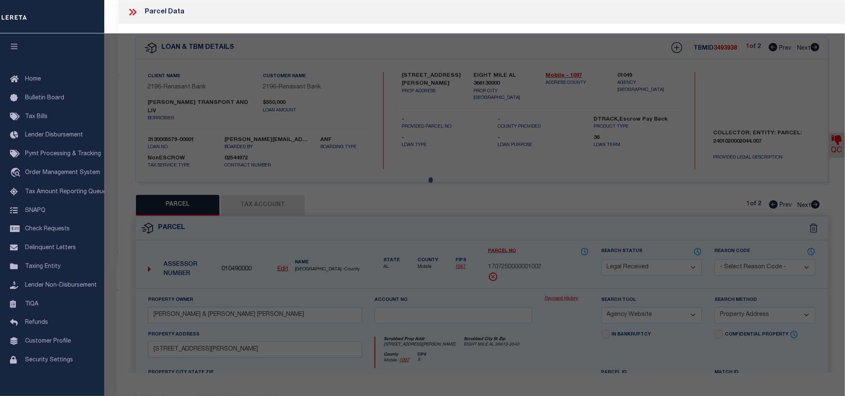
select select "AS"
select select
checkbox input "false"
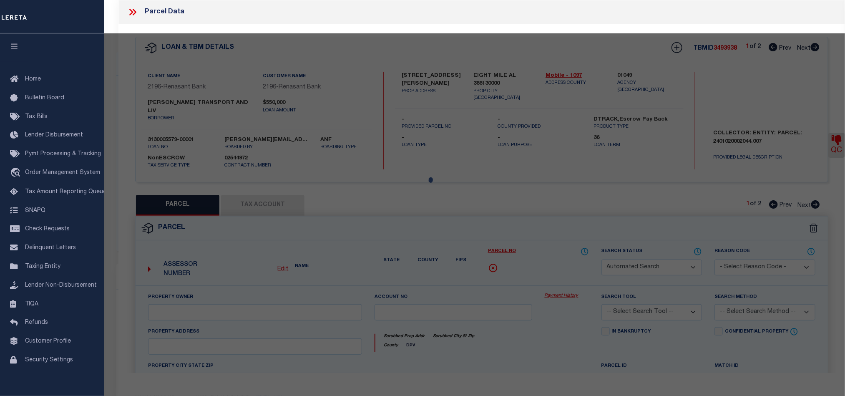
select select "RD"
type input "BEVERLY DARRELL WADE & ERICA SUMMERS BEVERLY"
select select "AGW"
select select "ADD"
type input "7150 POWELL RD"
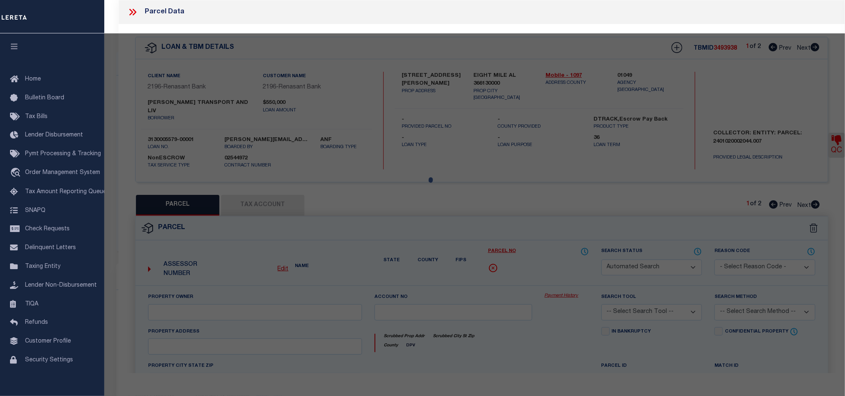
type input "EIGHT MILE, AL 36613"
type textarea "COMMENCING AT THE SOUTHWEST CORNER OF SECTION 25 TOWNSHIP 2 SOUTH RANGE 3 WEST …"
type textarea "Document uploaded that satisfies a legal requirement, changing from ND to RD"
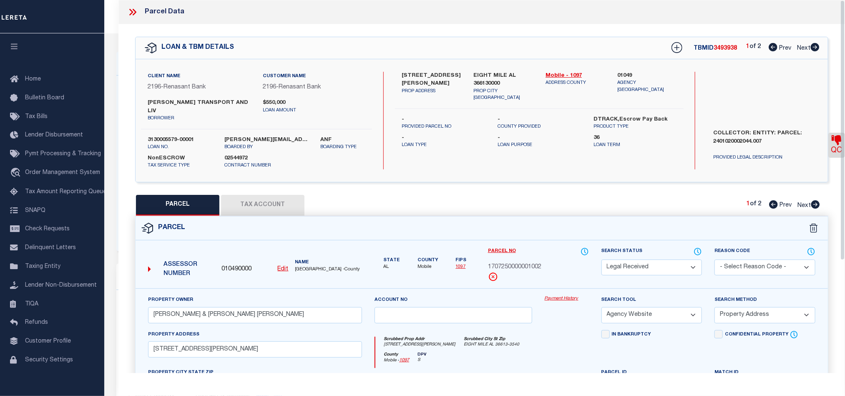
click at [833, 143] on icon at bounding box center [837, 140] width 10 height 10
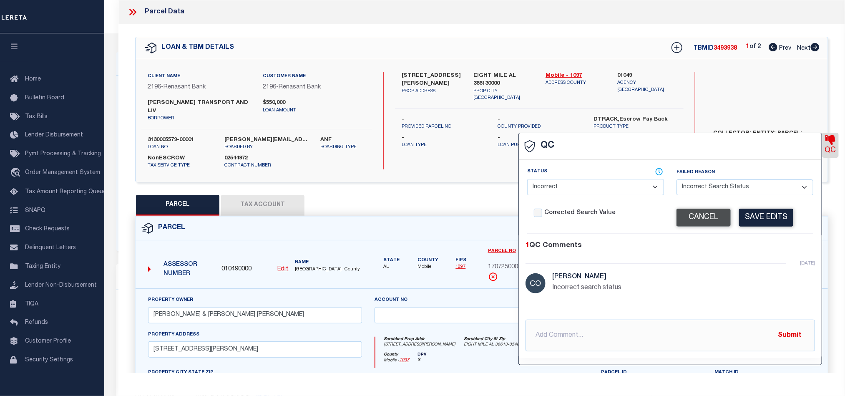
click at [702, 217] on button "Cancel" at bounding box center [704, 218] width 54 height 18
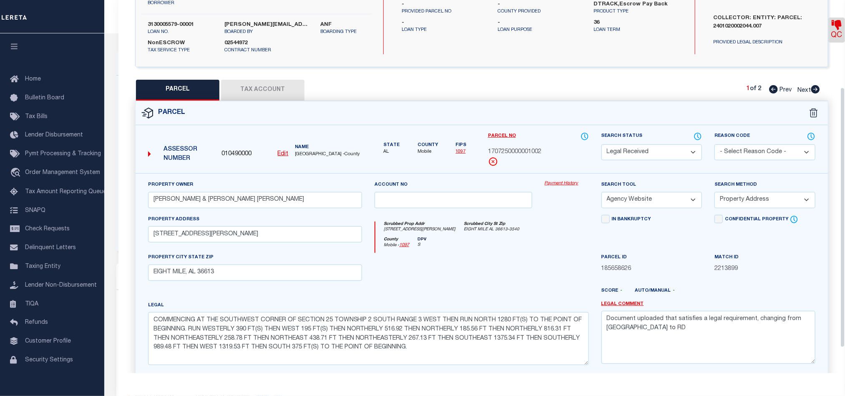
scroll to position [125, 0]
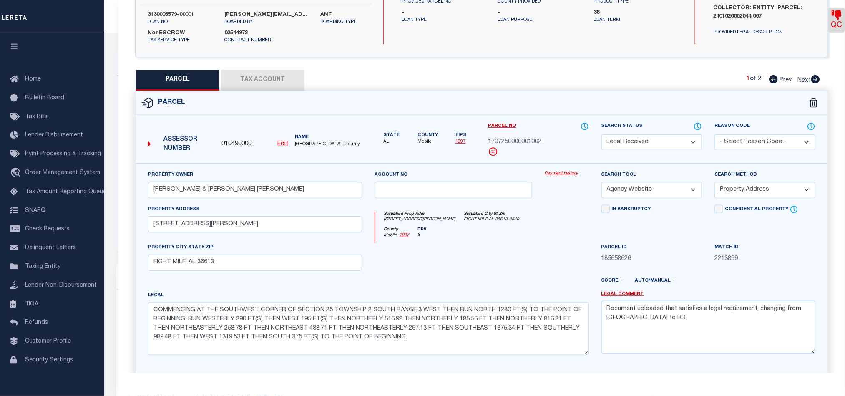
click at [273, 79] on button "Tax Account" at bounding box center [262, 80] width 83 height 21
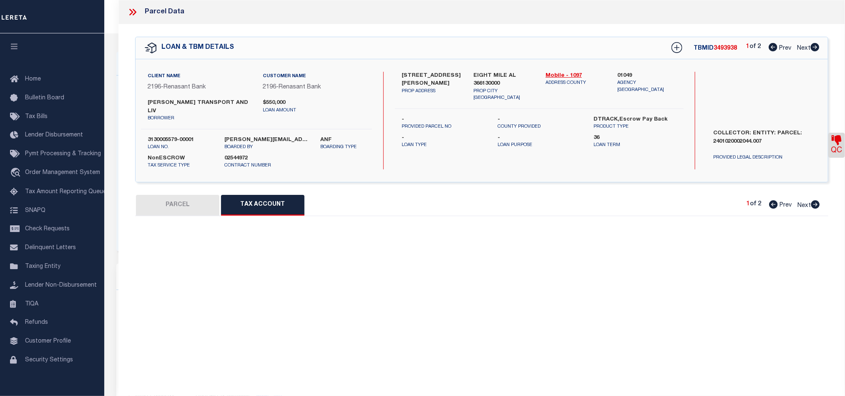
scroll to position [0, 0]
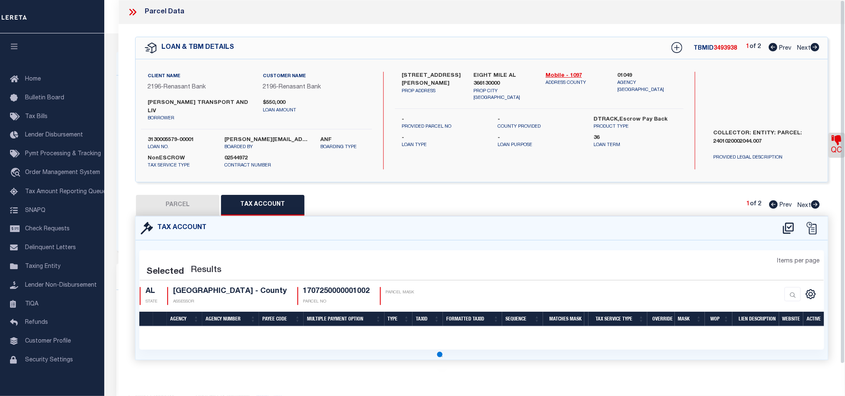
select select "100"
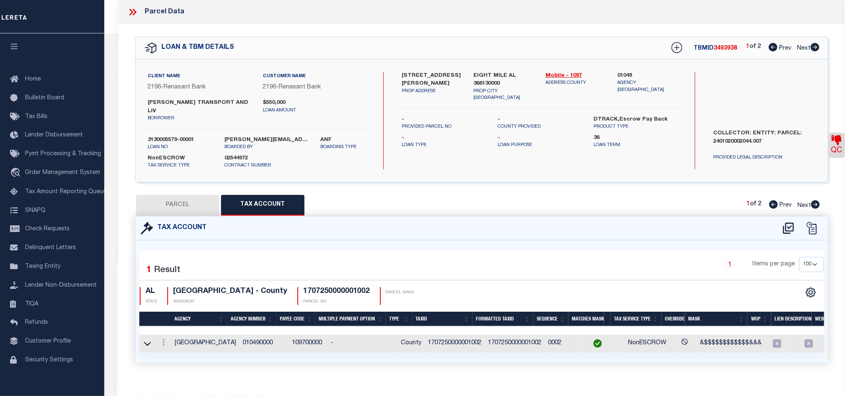
click at [189, 198] on button "PARCEL" at bounding box center [177, 205] width 83 height 21
select select "AS"
select select
checkbox input "false"
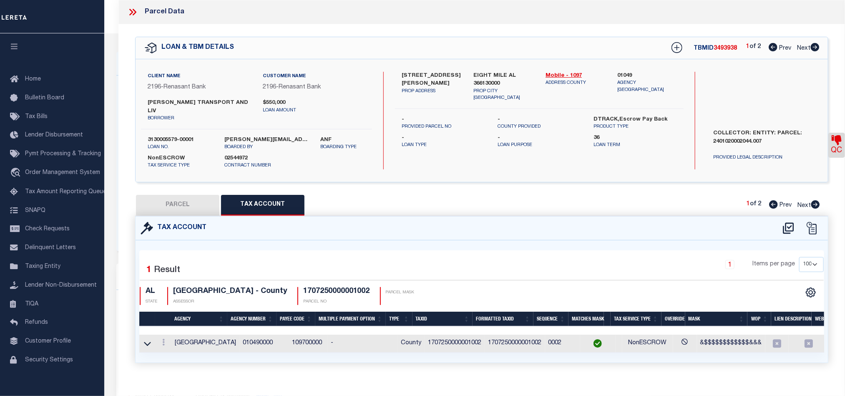
checkbox input "false"
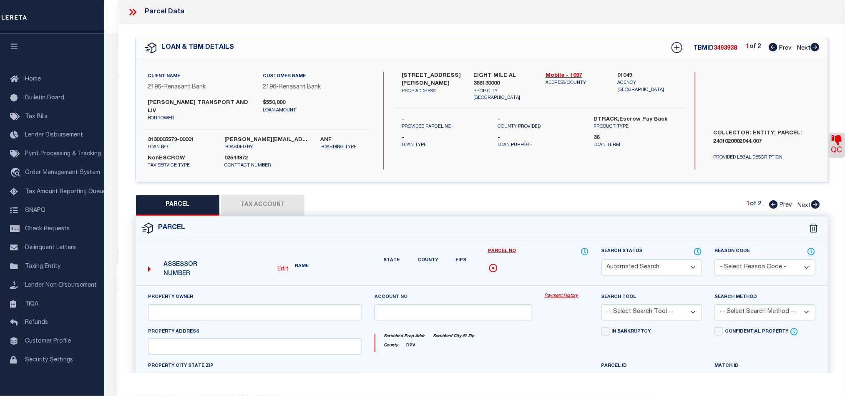
select select "RD"
type input "BEVERLY DARRELL WADE & ERICA SUMMERS BEVERLY"
select select "AGW"
select select "ADD"
type input "7150 POWELL RD"
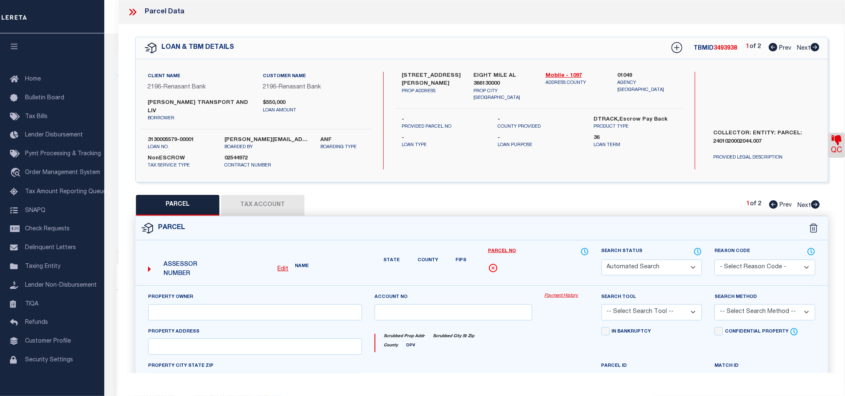
type input "EIGHT MILE, AL 36613"
type textarea "COMMENCING AT THE SOUTHWEST CORNER OF SECTION 25 TOWNSHIP 2 SOUTH RANGE 3 WEST …"
type textarea "Document uploaded that satisfies a legal requirement, changing from ND to RD"
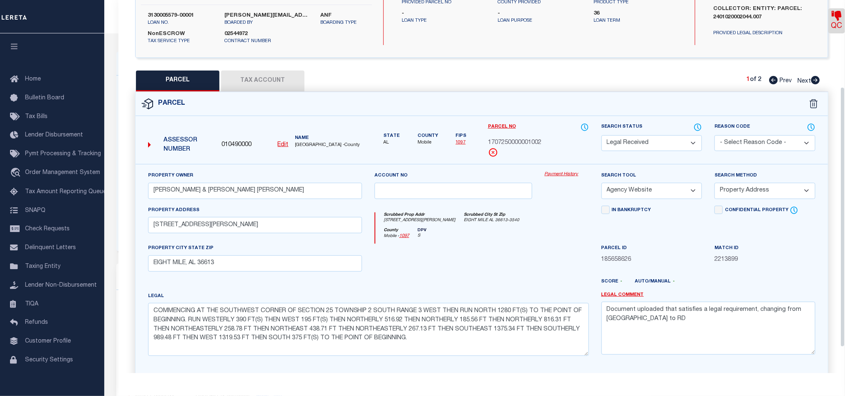
scroll to position [125, 0]
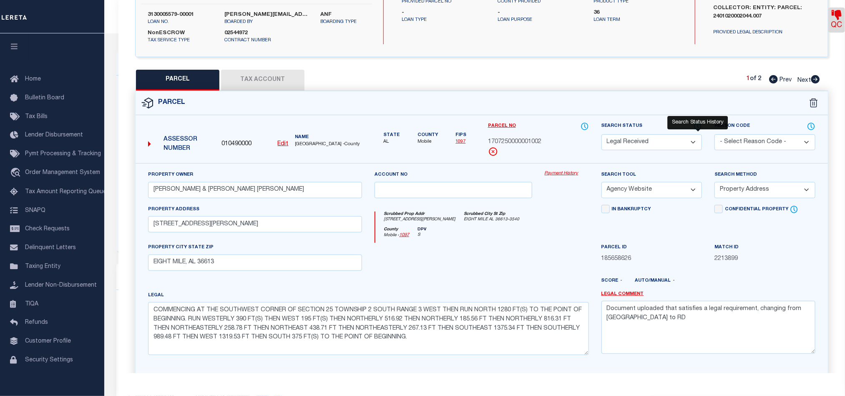
click at [696, 122] on icon at bounding box center [698, 126] width 8 height 9
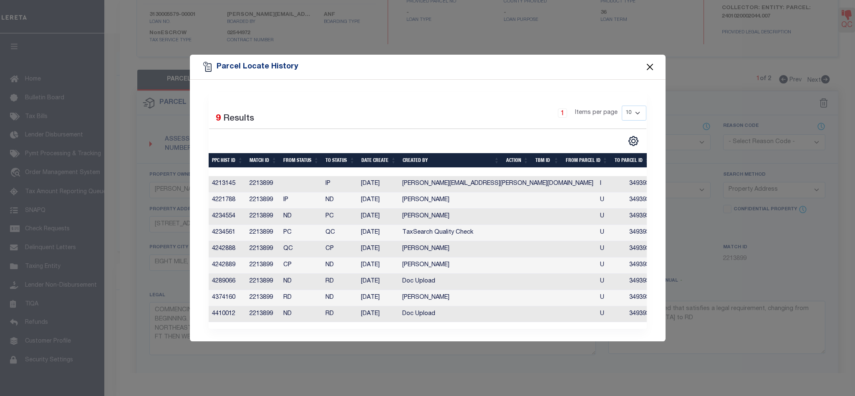
click at [652, 61] on button "Close" at bounding box center [649, 66] width 11 height 11
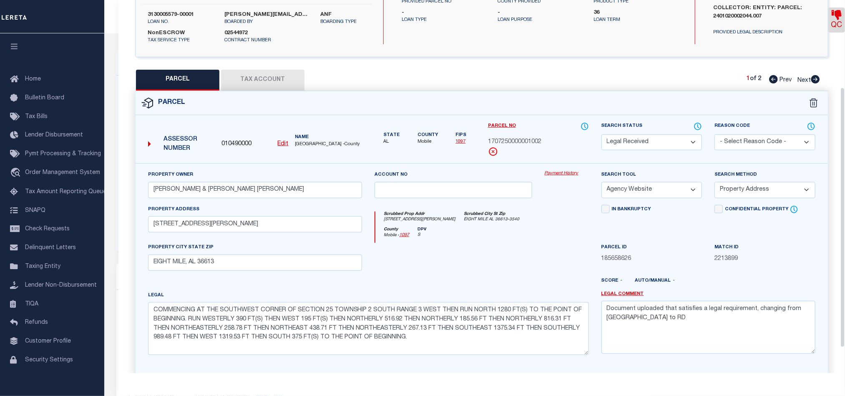
click at [515, 244] on div at bounding box center [453, 260] width 170 height 34
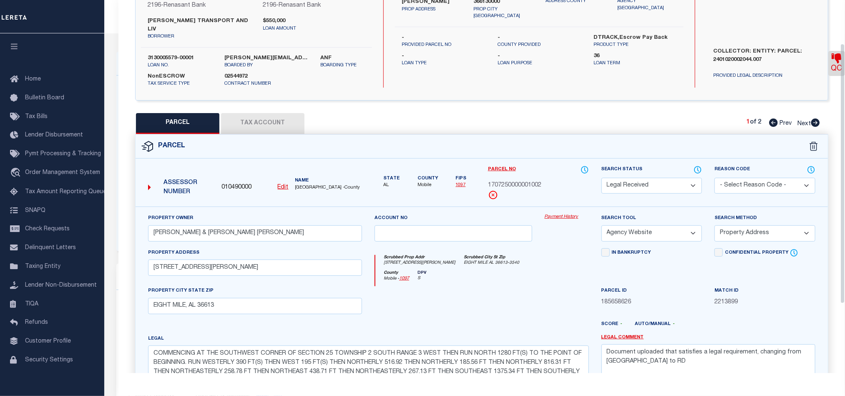
scroll to position [63, 0]
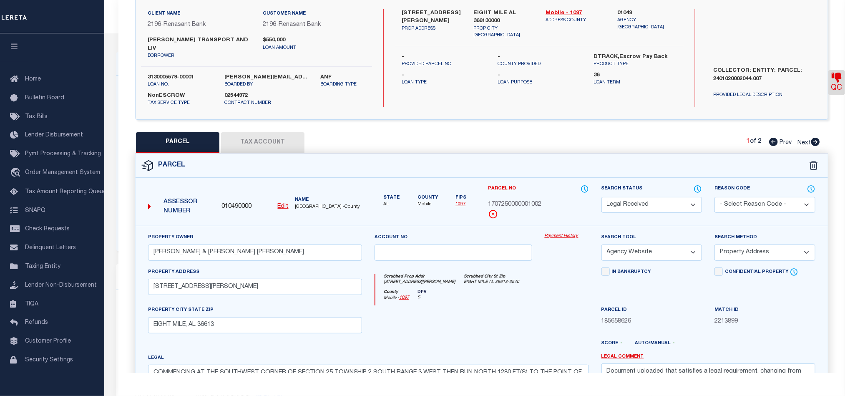
click at [275, 140] on button "Tax Account" at bounding box center [262, 142] width 83 height 21
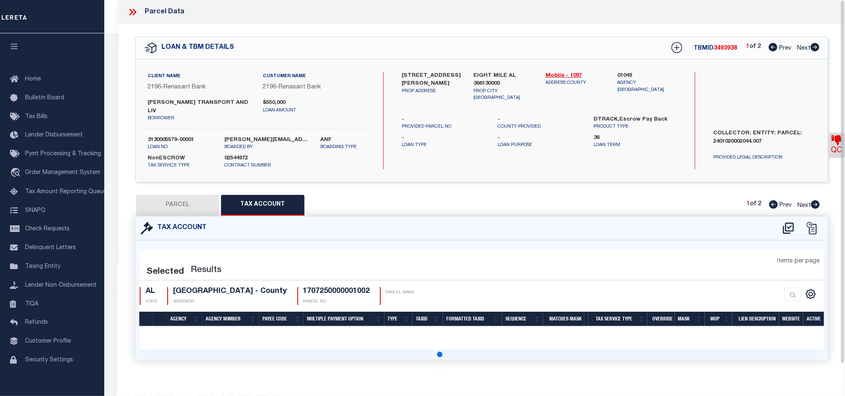
scroll to position [0, 0]
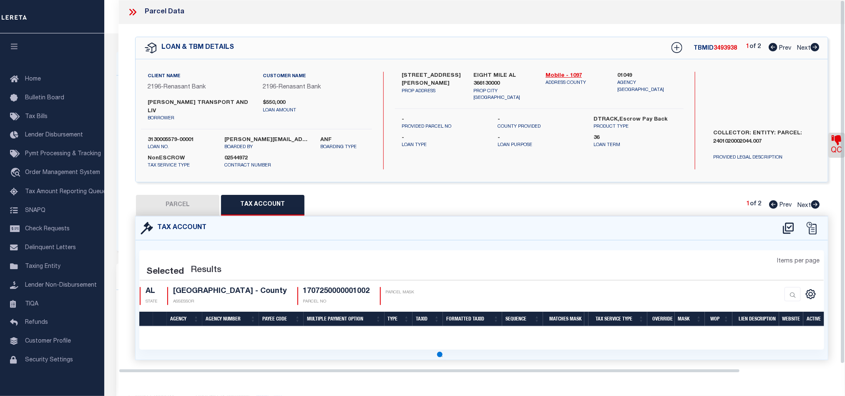
select select "100"
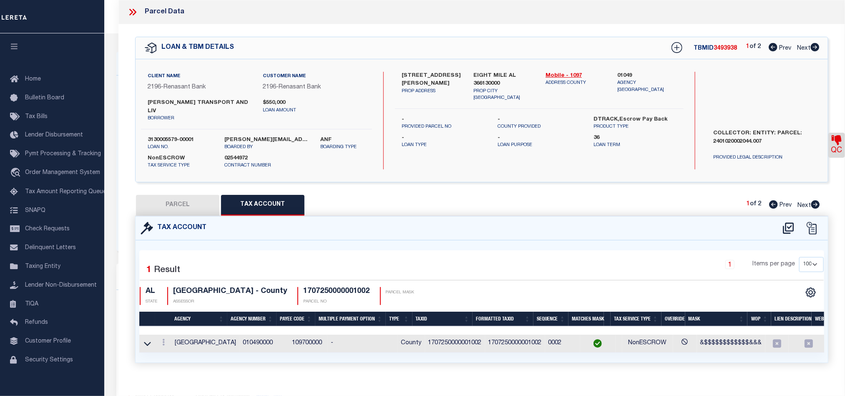
click at [189, 201] on button "PARCEL" at bounding box center [177, 205] width 83 height 21
select select "AS"
select select
checkbox input "false"
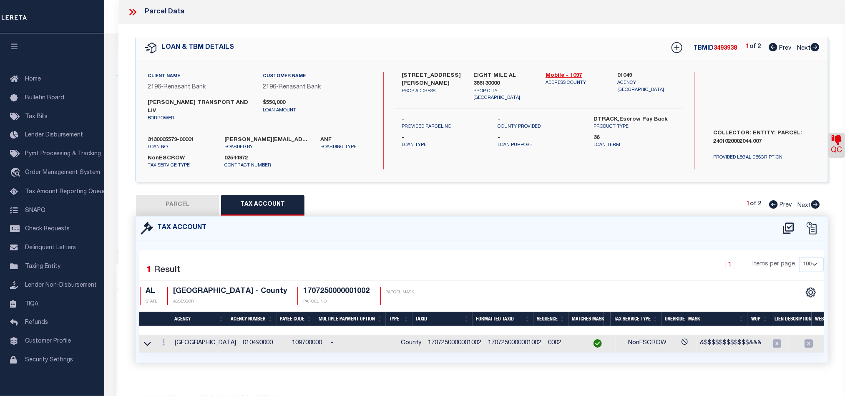
checkbox input "false"
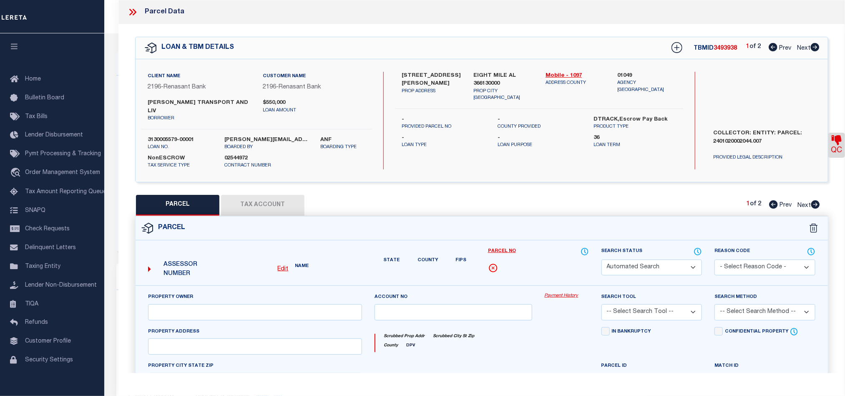
select select "RD"
type input "BEVERLY DARRELL WADE & ERICA SUMMERS BEVERLY"
select select "AGW"
select select "ADD"
type input "7150 POWELL RD"
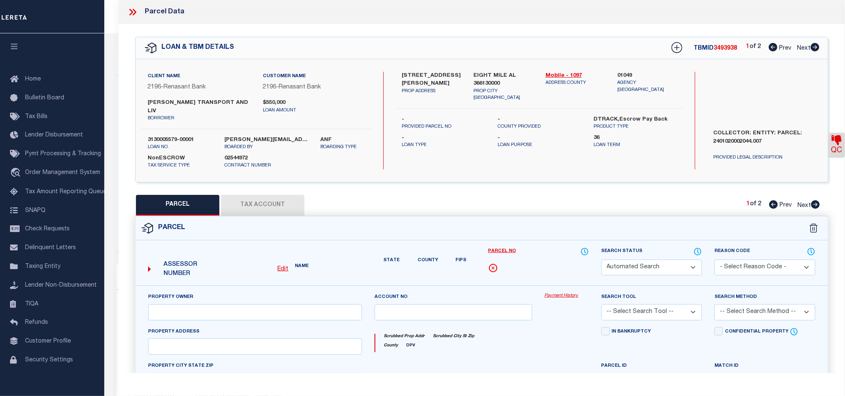
type input "EIGHT MILE, AL 36613"
type textarea "COMMENCING AT THE SOUTHWEST CORNER OF SECTION 25 TOWNSHIP 2 SOUTH RANGE 3 WEST …"
type textarea "Document uploaded that satisfies a legal requirement, changing from ND to RD"
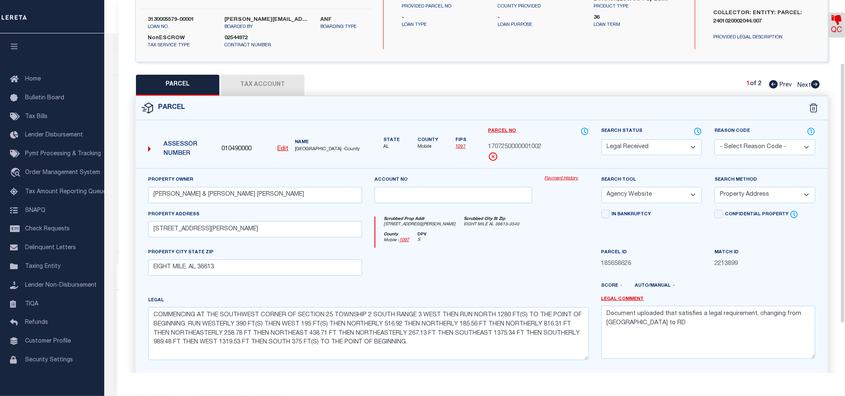
scroll to position [125, 0]
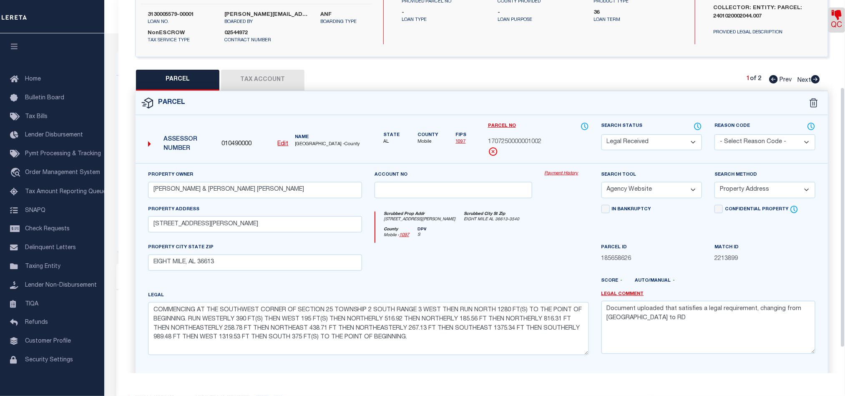
click at [638, 134] on select "Automated Search Bad Parcel Complete Duplicate Parcel High Dollar Reporting In …" at bounding box center [652, 142] width 101 height 16
select select "CP"
drag, startPoint x: 451, startPoint y: 243, endPoint x: 572, endPoint y: 235, distance: 121.2
click at [451, 243] on div at bounding box center [453, 260] width 170 height 34
drag, startPoint x: 652, startPoint y: 322, endPoint x: 554, endPoint y: 302, distance: 100.1
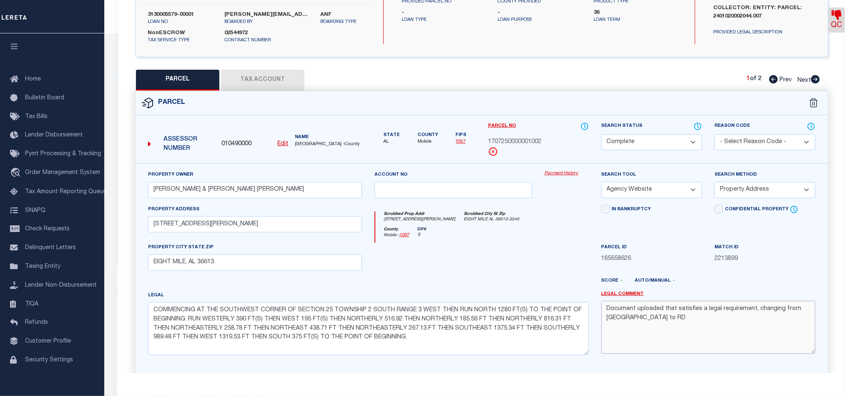
click at [554, 302] on div "Property Owner BEVERLY DARRELL WADE & ERICA SUMMERS BEVERLY Account no Payment …" at bounding box center [482, 265] width 680 height 191
click at [674, 134] on select "Automated Search Bad Parcel Complete Duplicate Parcel High Dollar Reporting In …" at bounding box center [652, 142] width 101 height 16
drag, startPoint x: 500, startPoint y: 238, endPoint x: 531, endPoint y: 232, distance: 31.8
click at [500, 243] on div at bounding box center [453, 260] width 170 height 34
click at [839, 19] on icon at bounding box center [837, 15] width 10 height 10
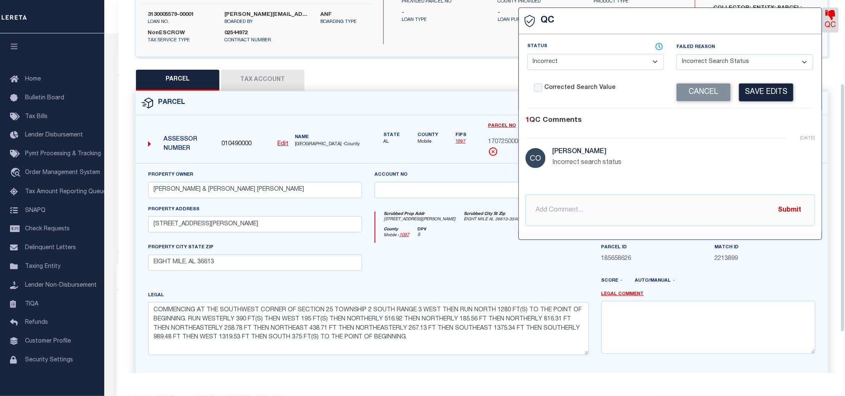
click at [711, 63] on select "- Select Failed Reason - Additional Parcel Located Confidential Property Double…" at bounding box center [745, 62] width 137 height 16
select select
click at [677, 55] on select "- Select Failed Reason - Additional Parcel Located Confidential Property Double…" at bounding box center [745, 62] width 137 height 16
click at [767, 97] on button "Save Edits" at bounding box center [766, 92] width 54 height 18
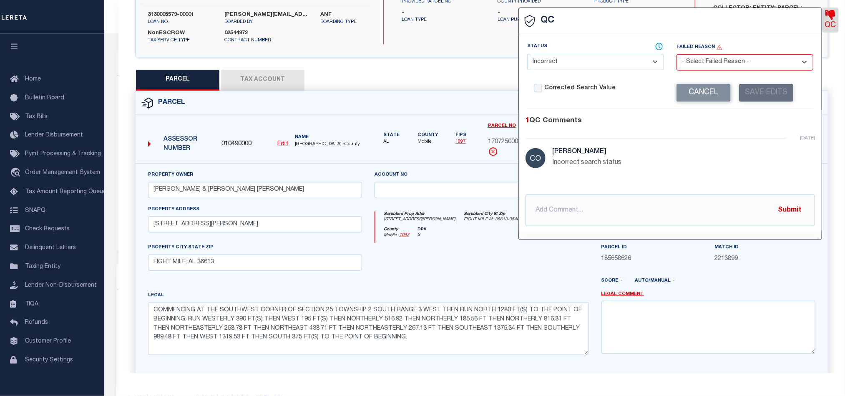
drag, startPoint x: 643, startPoint y: 65, endPoint x: 636, endPoint y: 68, distance: 8.1
click at [643, 65] on select "- Select Status - Ready to QC Correct Incorrect" at bounding box center [595, 62] width 137 height 16
select select
click at [528, 54] on select "- Select Status - Ready to QC Correct Incorrect" at bounding box center [595, 62] width 137 height 16
click at [620, 70] on select "- Select Status - Ready to QC Correct Incorrect" at bounding box center [595, 62] width 137 height 16
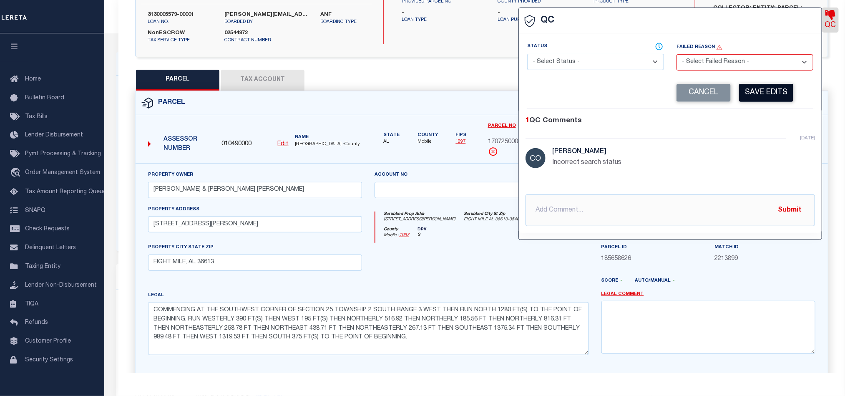
click at [755, 92] on button "Save Edits" at bounding box center [766, 93] width 54 height 18
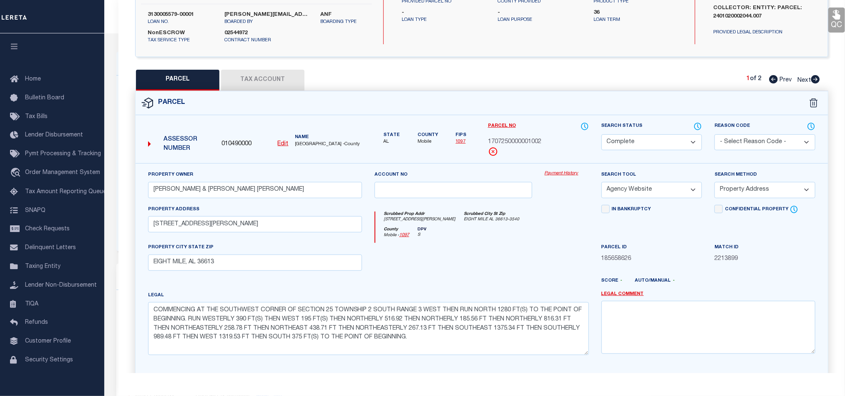
click at [267, 72] on button "Tax Account" at bounding box center [262, 80] width 83 height 21
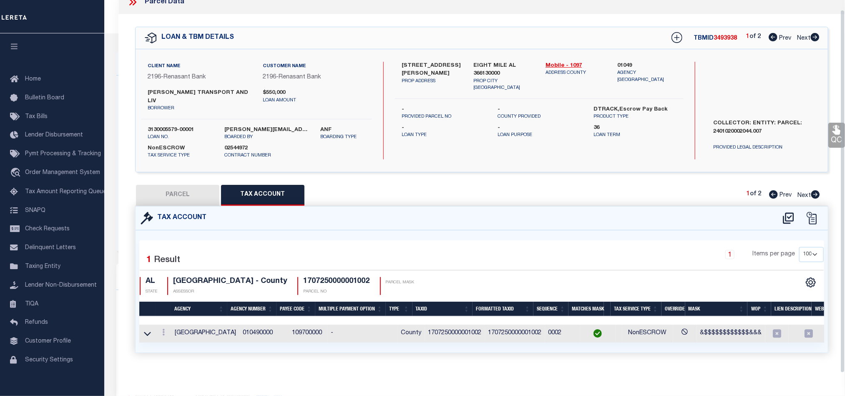
scroll to position [0, 0]
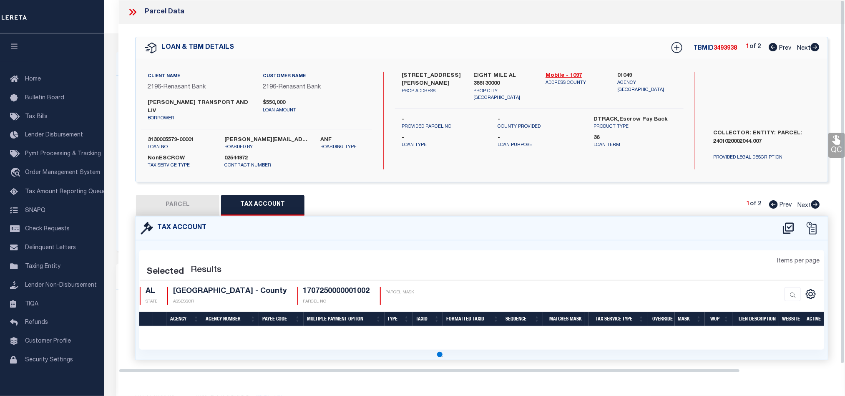
select select "100"
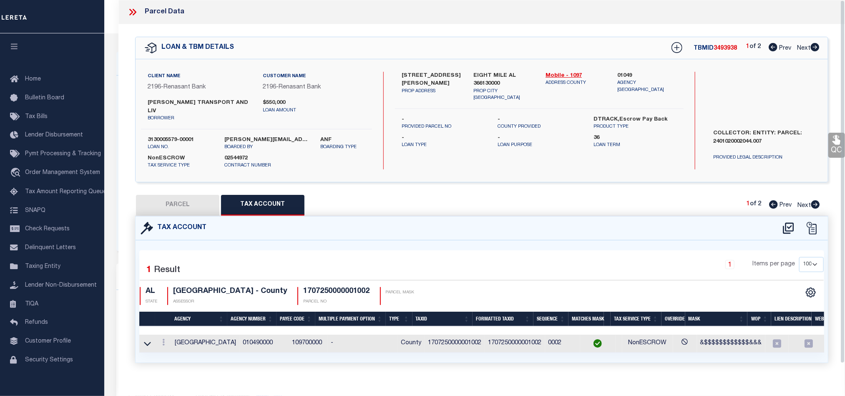
click at [197, 196] on button "PARCEL" at bounding box center [177, 205] width 83 height 21
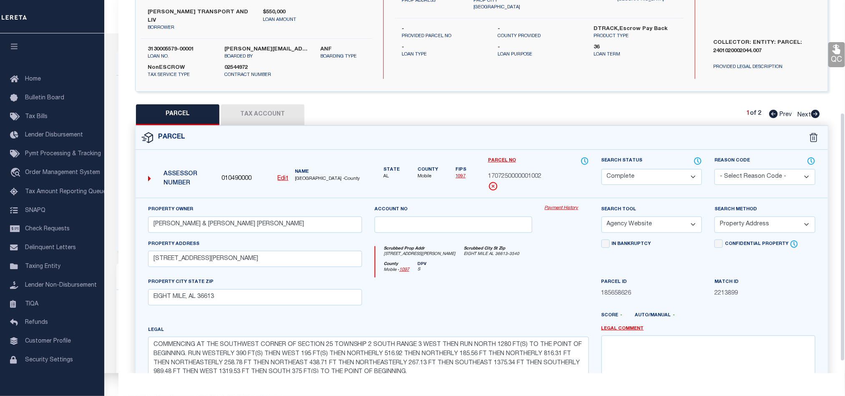
scroll to position [186, 0]
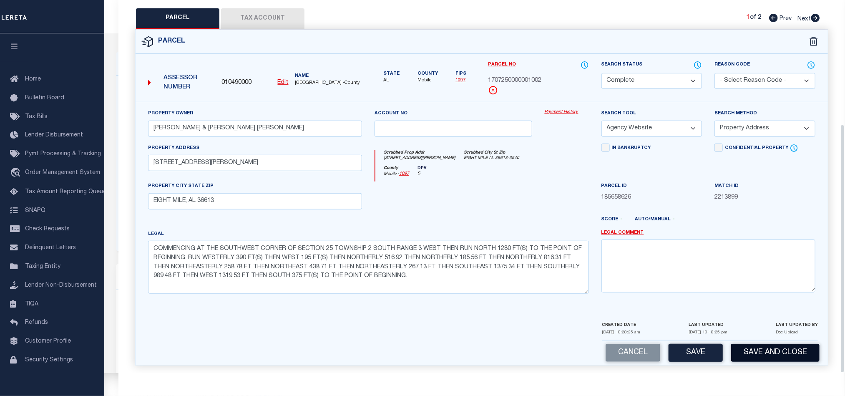
click at [779, 348] on button "Save and Close" at bounding box center [775, 353] width 88 height 18
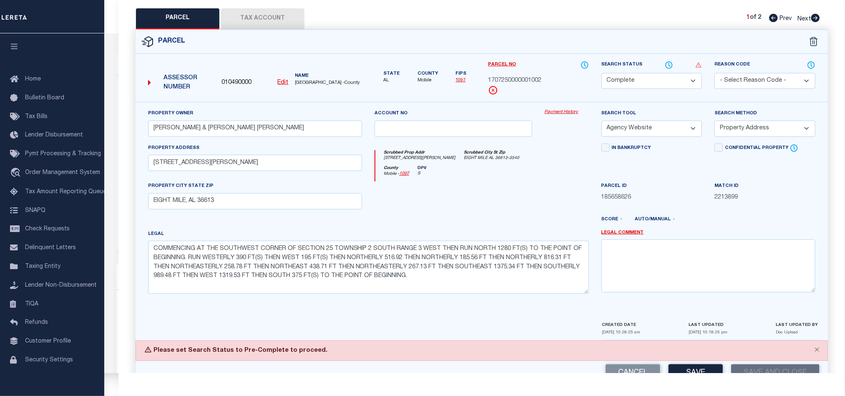
click at [690, 73] on select "Automated Search Bad Parcel Complete Duplicate Parcel High Dollar Reporting In …" at bounding box center [652, 81] width 101 height 16
select select "PC"
click at [602, 73] on select "Automated Search Bad Parcel Complete Duplicate Parcel High Dollar Reporting In …" at bounding box center [652, 81] width 101 height 16
drag, startPoint x: 515, startPoint y: 177, endPoint x: 679, endPoint y: 214, distance: 168.2
click at [515, 181] on div at bounding box center [453, 198] width 170 height 34
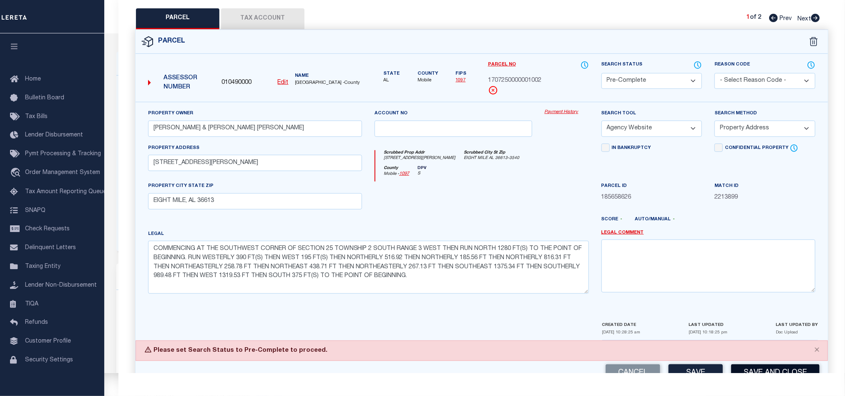
click at [790, 364] on button "Save and Close" at bounding box center [775, 373] width 88 height 18
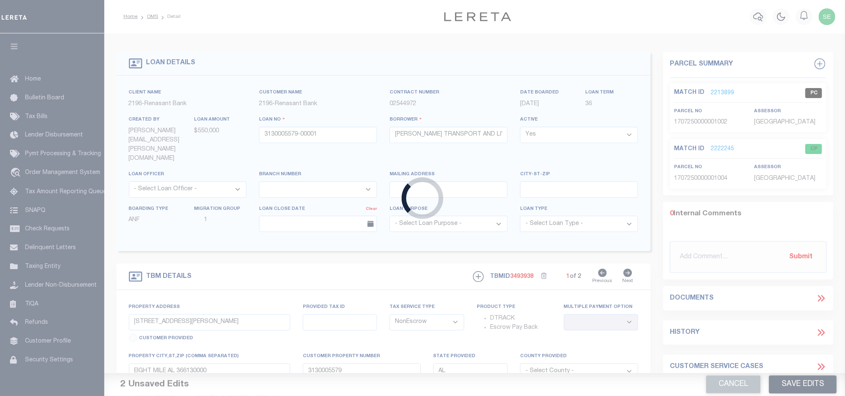
select select
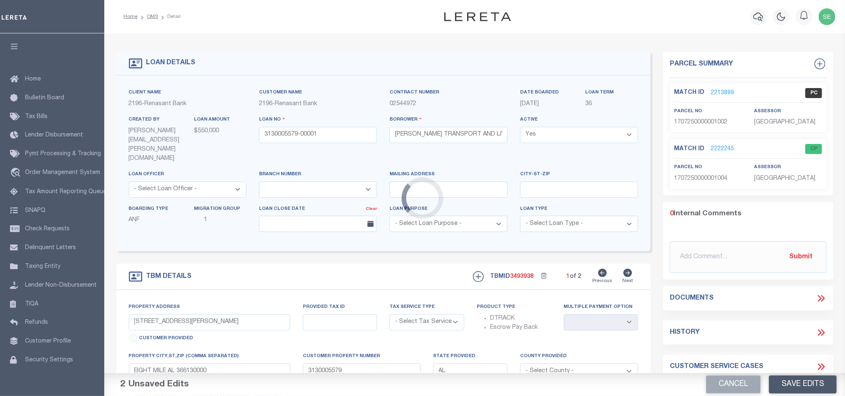
select select "4983"
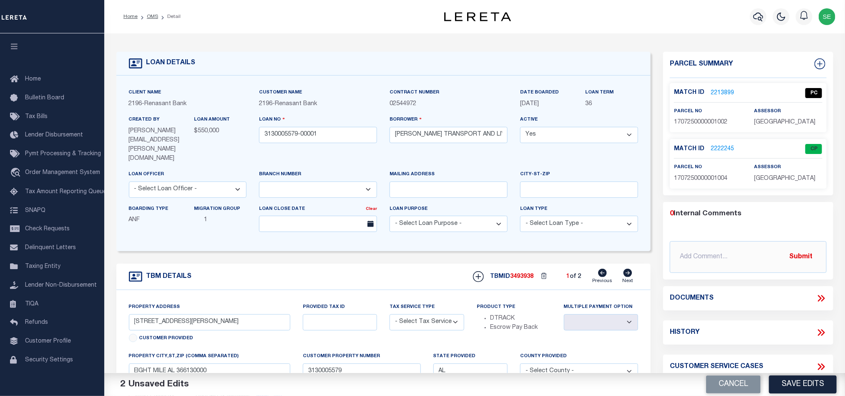
select select "NonEscrow"
select select
click at [727, 385] on button "Cancel" at bounding box center [733, 384] width 55 height 18
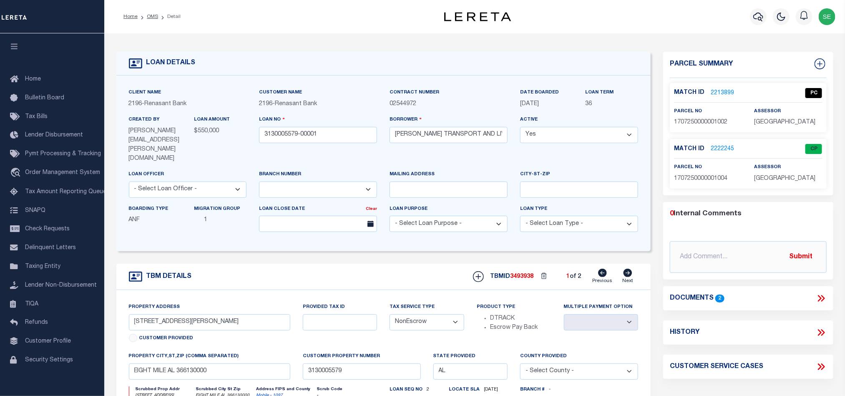
click at [378, 264] on div "TBM DETAILS TBMID 3493938 1 of 2 Next" at bounding box center [383, 277] width 535 height 26
click at [727, 92] on link "2213899" at bounding box center [722, 93] width 23 height 9
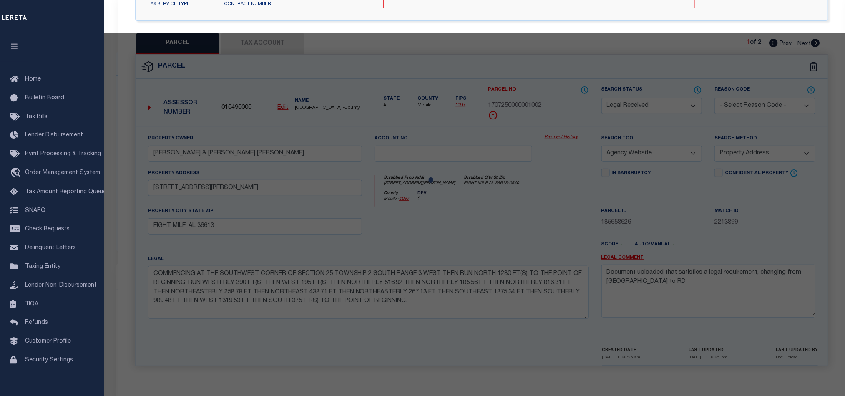
select select "AS"
select select
checkbox input "false"
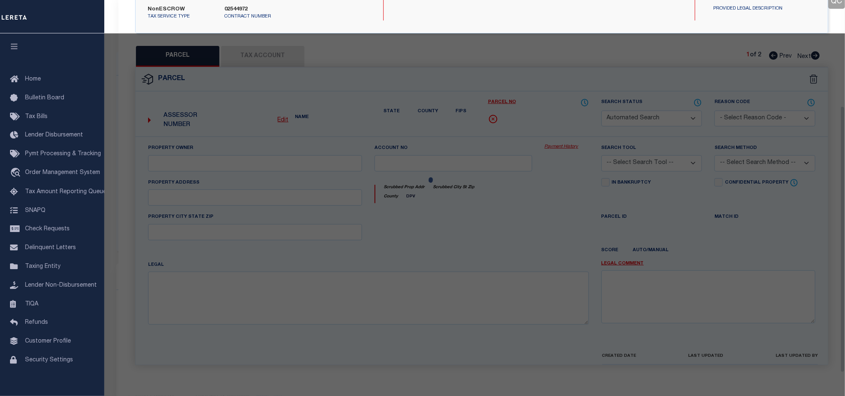
select select "PC"
type input "BEVERLY DARRELL WADE & ERICA SUMMERS BEVERLY"
select select "AGW"
select select "ADD"
type input "7150 POWELL RD"
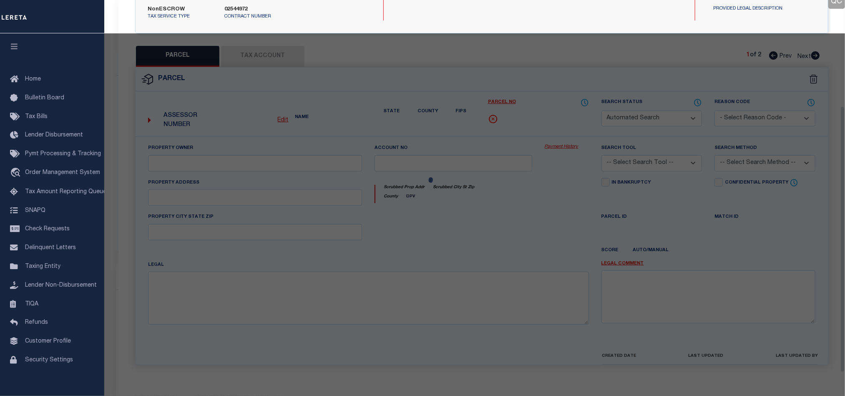
type input "EIGHT MILE, AL 36613"
type textarea "COMMENCING AT THE SOUTHWEST CORNER OF SECTION 25 TOWNSHIP 2 SOUTH RANGE 3 WEST …"
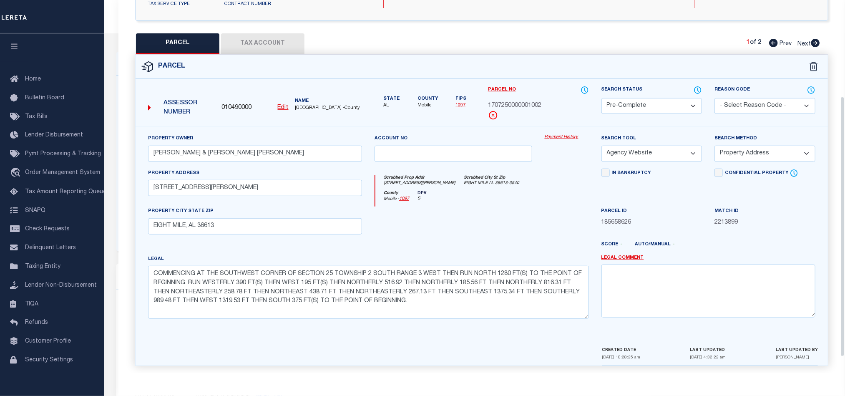
scroll to position [0, 0]
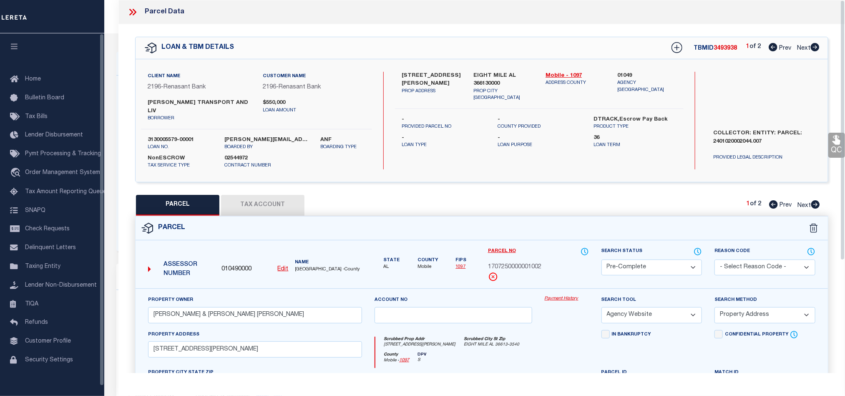
click at [128, 14] on icon at bounding box center [132, 12] width 11 height 11
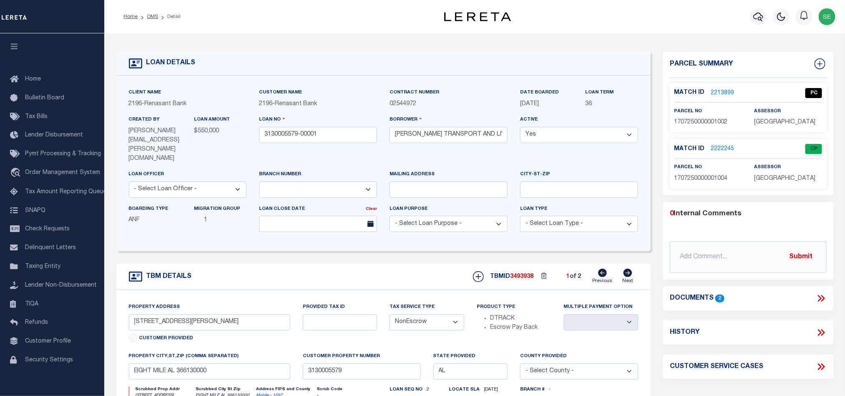
click at [721, 93] on link "2213899" at bounding box center [722, 93] width 23 height 9
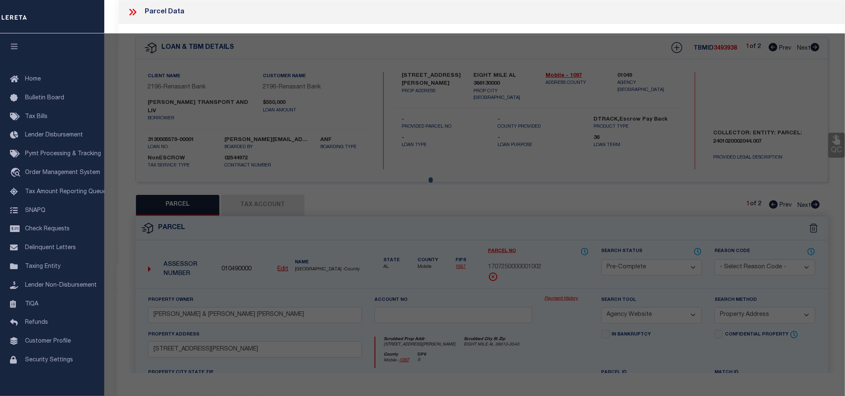
select select "AS"
select select
checkbox input "false"
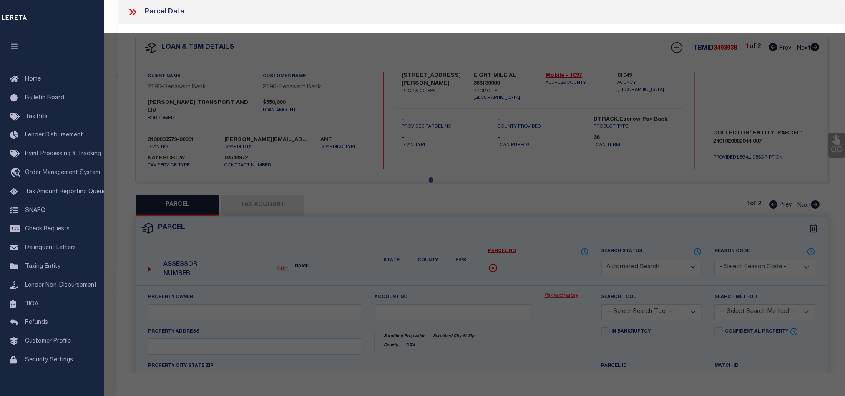
select select "PC"
type input "BEVERLY DARRELL WADE & ERICA SUMMERS BEVERLY"
select select "AGW"
select select "ADD"
type input "7150 POWELL RD"
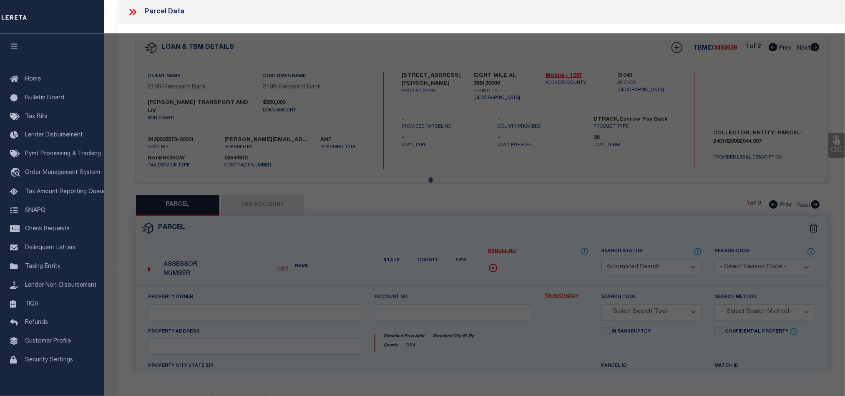
type input "EIGHT MILE, AL 36613"
type textarea "COMMENCING AT THE SOUTHWEST CORNER OF SECTION 25 TOWNSHIP 2 SOUTH RANGE 3 WEST …"
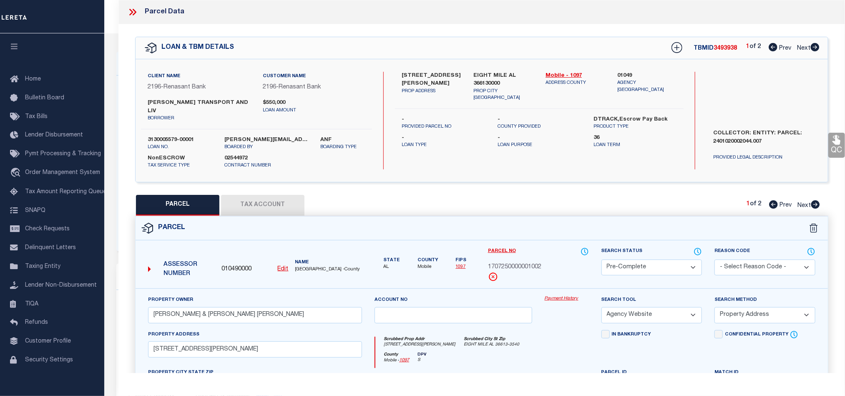
click at [135, 9] on icon at bounding box center [132, 12] width 11 height 11
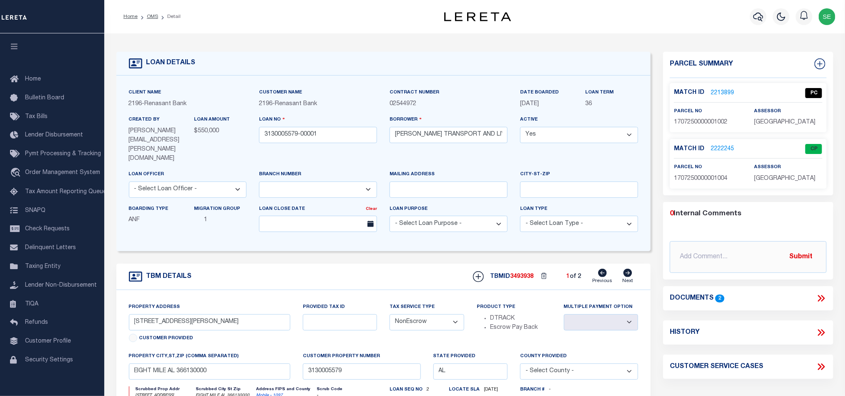
click at [629, 269] on icon at bounding box center [627, 273] width 9 height 8
type input "9001 BROADUS LOOP RD"
radio input "true"
select select
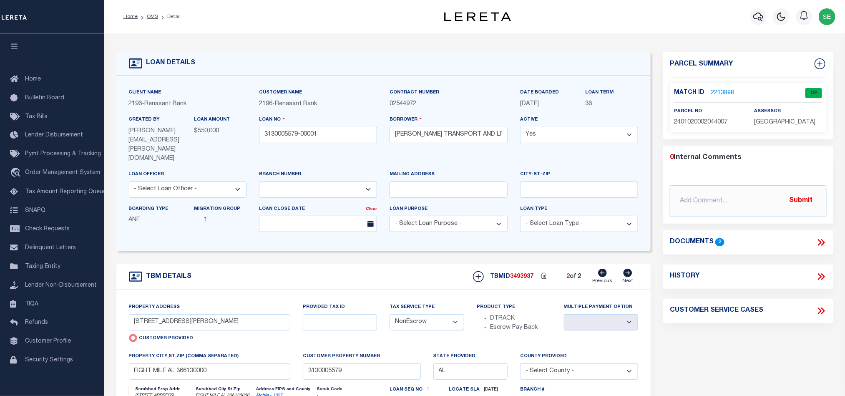
click at [601, 269] on icon at bounding box center [602, 273] width 9 height 8
type input "7150 POWELL ROAD"
radio input "false"
select select
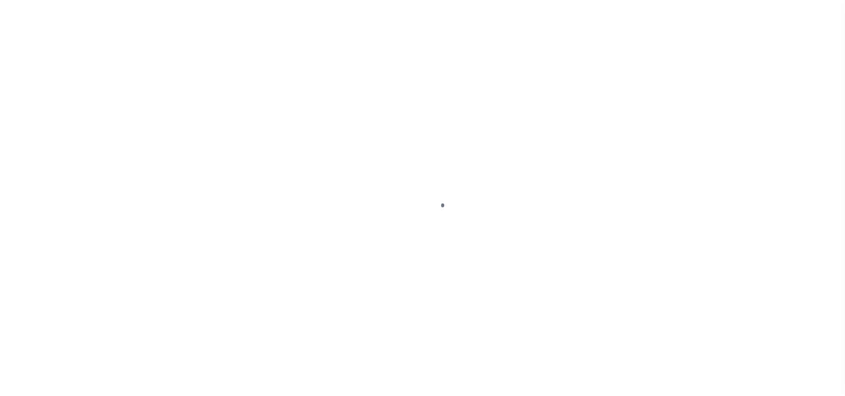
select select "400"
select select "Escrow"
select select
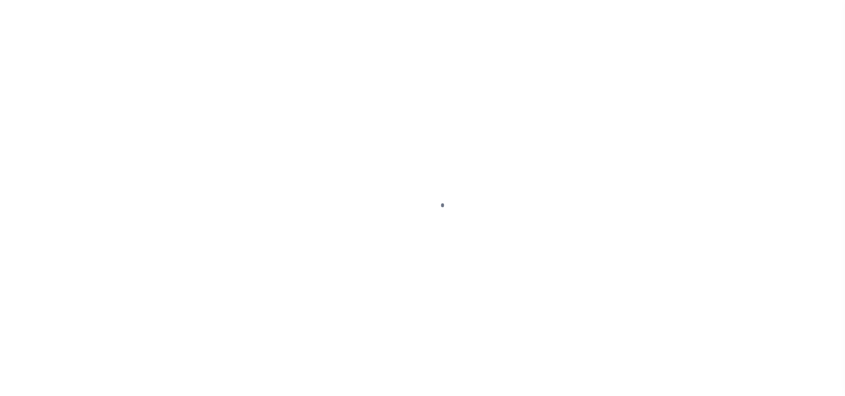
select select "164194"
select select "25067"
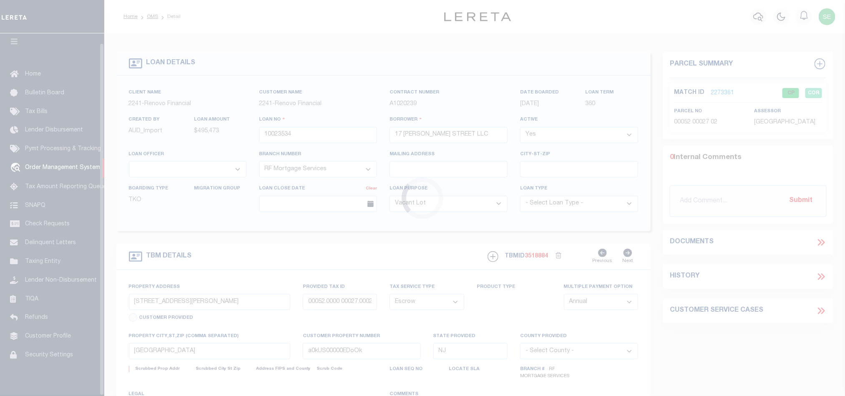
select select
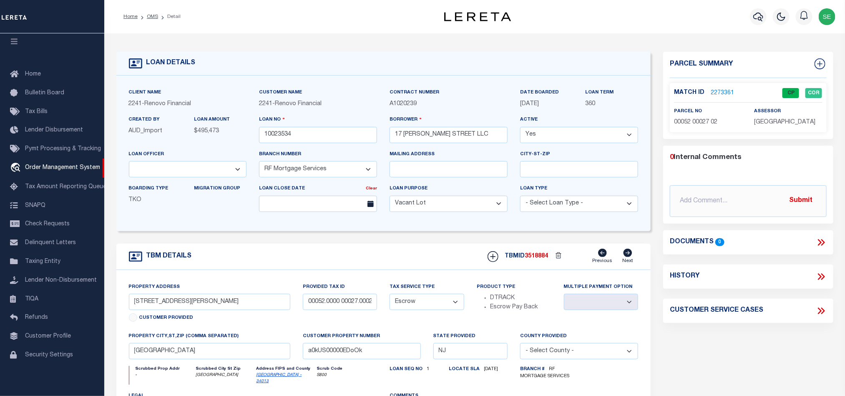
click at [387, 244] on form "LOAN DETAILS Client Name 2241 - Renovo Financial" at bounding box center [383, 283] width 535 height 462
click at [156, 17] on link "OMS" at bounding box center [152, 16] width 11 height 5
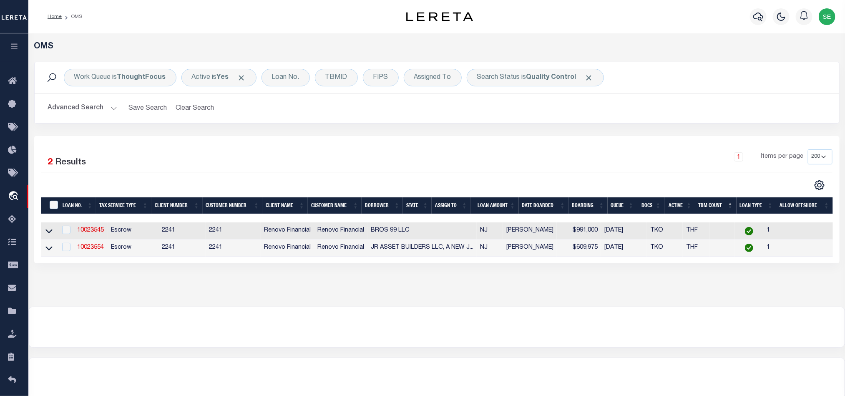
click at [521, 151] on div "1 Items per page 10 25 50 100 200" at bounding box center [537, 160] width 590 height 22
click at [120, 81] on b "ThoughtFocus" at bounding box center [141, 77] width 49 height 7
select select "THF"
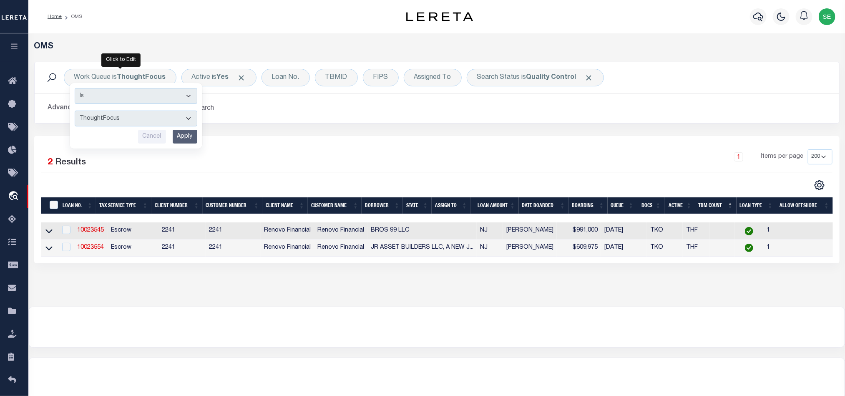
click at [291, 119] on div "Advanced Search Save Search Clear Search tblSearchTopScreen_dynamictable_____De…" at bounding box center [437, 108] width 805 height 30
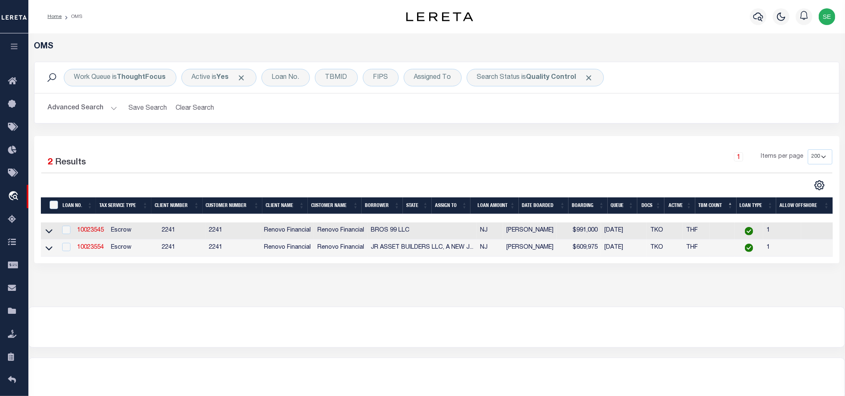
click at [69, 107] on button "Advanced Search" at bounding box center [82, 108] width 69 height 16
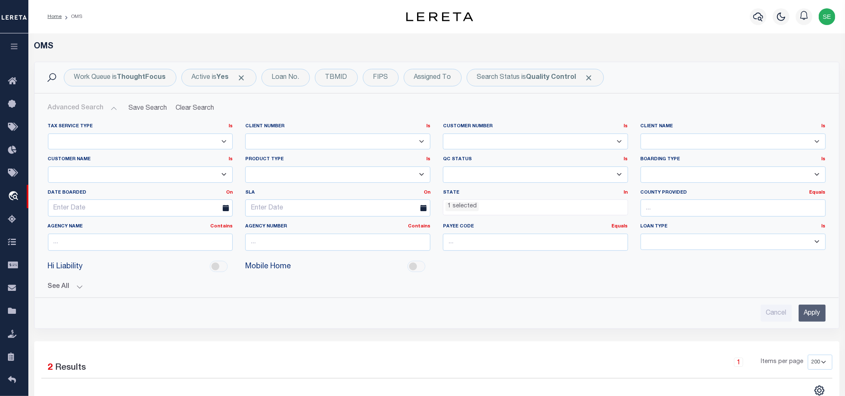
click at [465, 210] on li "1 selected" at bounding box center [462, 206] width 33 height 9
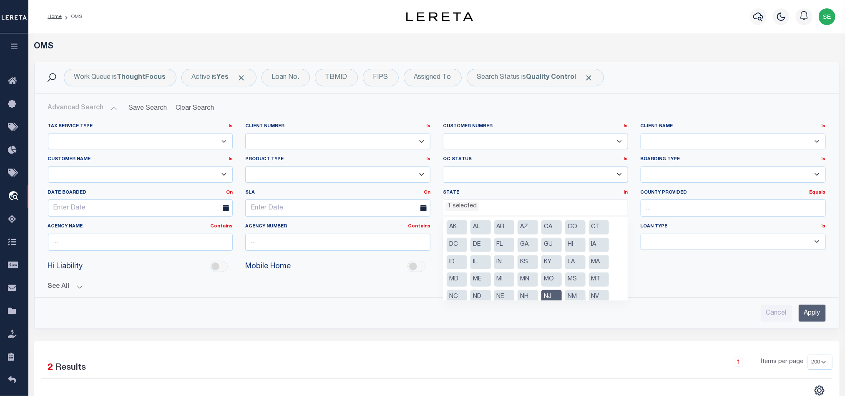
click at [551, 293] on li "NJ" at bounding box center [551, 297] width 20 height 14
select select
click at [810, 312] on input "Apply" at bounding box center [812, 313] width 27 height 17
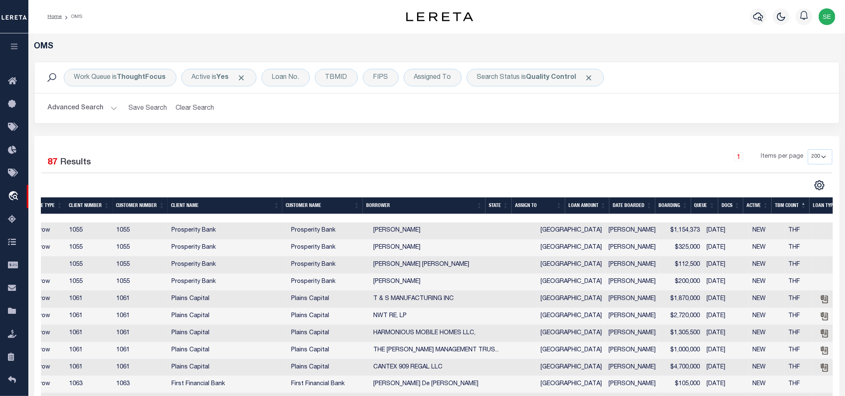
scroll to position [0, 0]
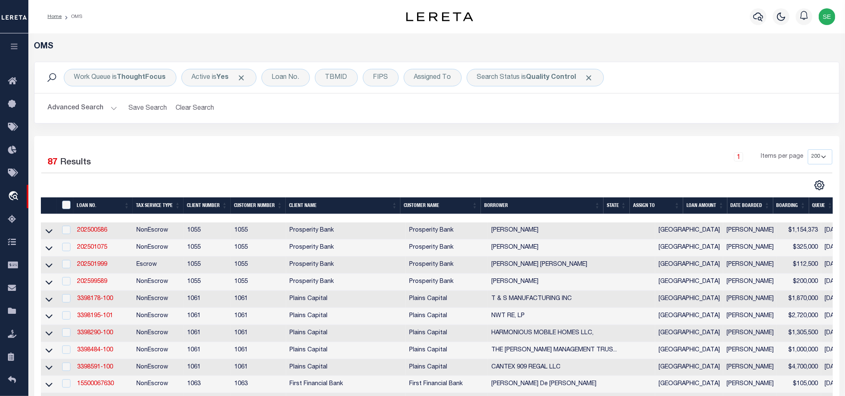
click at [576, 164] on div "1 Items per page 10 25 50 100 200" at bounding box center [537, 160] width 590 height 22
click at [611, 151] on div "1 Items per page 10 25 50 100 200" at bounding box center [537, 160] width 590 height 22
click at [501, 160] on div "1 Items per page 10 25 50 100 200" at bounding box center [537, 160] width 590 height 22
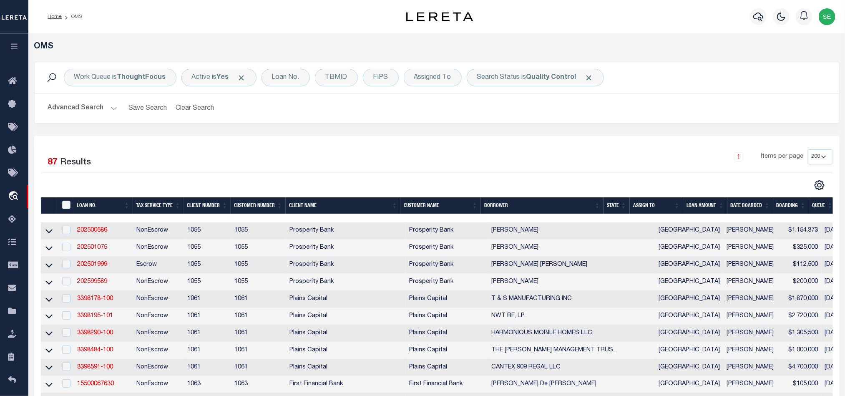
click at [443, 133] on div "Work Queue is ThoughtFocus Is Contains --ALL-- factRSystems General ThoughtFocu…" at bounding box center [437, 99] width 818 height 74
click at [70, 111] on button "Advanced Search" at bounding box center [82, 108] width 69 height 16
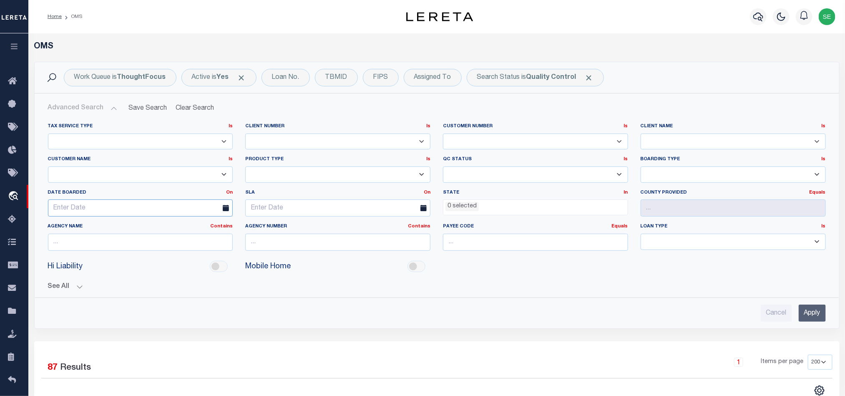
click at [141, 206] on input "text" at bounding box center [140, 207] width 185 height 17
click at [164, 176] on select "Accumatch - Refunds ACM CGS IV-B-B LN LLC ACM CGS IV-B-B RE LLC ACM Florida LN …" at bounding box center [140, 174] width 185 height 16
select select "Renovo Financial"
click at [48, 167] on select "Accumatch - Refunds ACM CGS IV-B-B LN LLC ACM CGS IV-B-B RE LLC ACM Florida LN …" at bounding box center [140, 174] width 185 height 16
click at [818, 313] on input "Apply" at bounding box center [812, 313] width 27 height 17
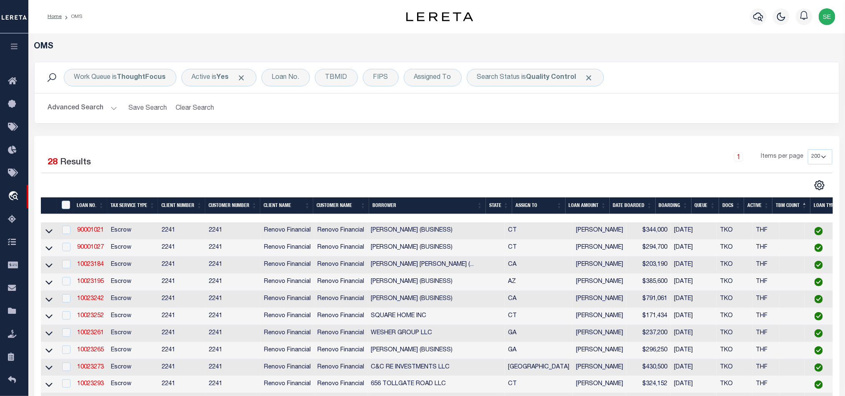
click at [499, 206] on th "State" at bounding box center [499, 205] width 26 height 17
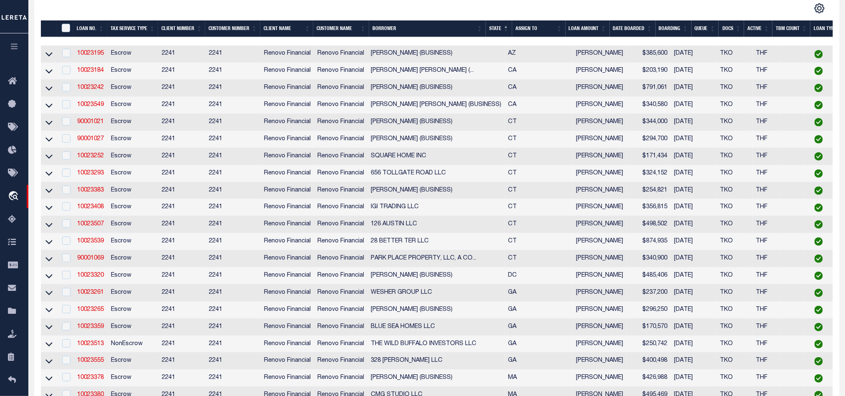
scroll to position [125, 0]
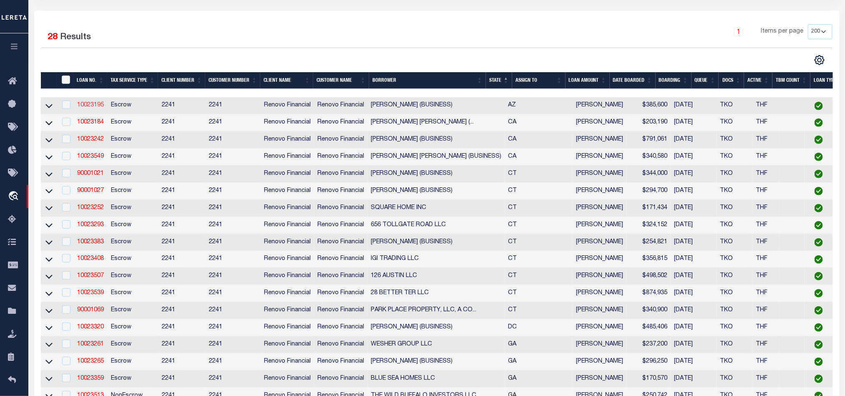
click at [96, 106] on link "10023195" at bounding box center [90, 105] width 27 height 6
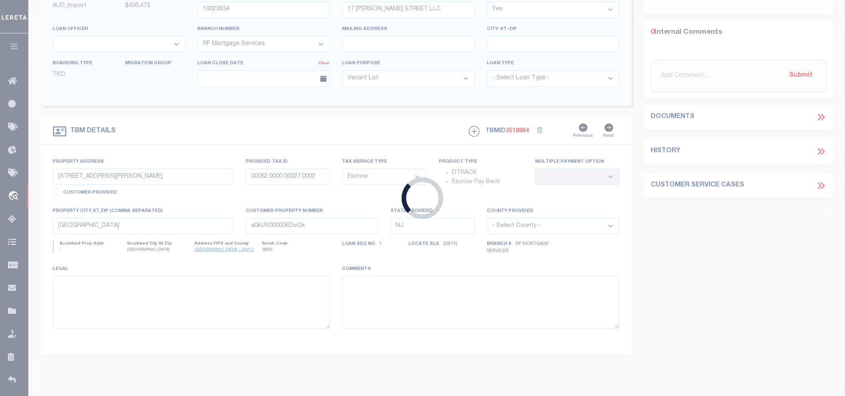
type input "10023195"
type input "MICOLE D NEELY (BUSINESS)"
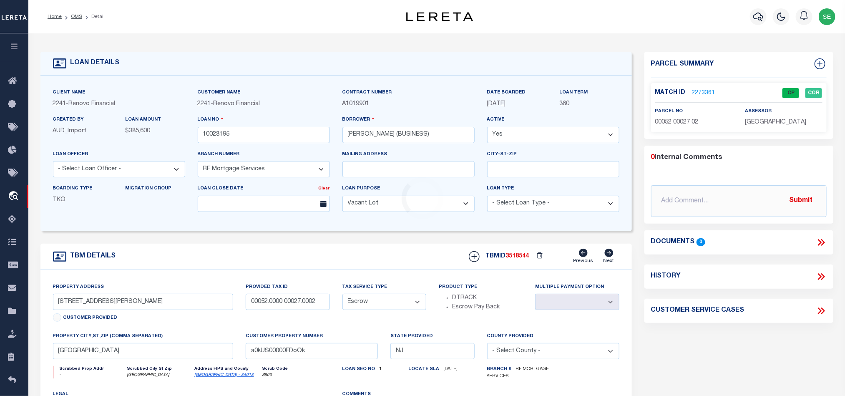
type input "3022 N 17TH AVE"
type input "11033025 7"
select select
type input "PHOENIX, AZ 85015"
type input "a0kUS00000EDT90"
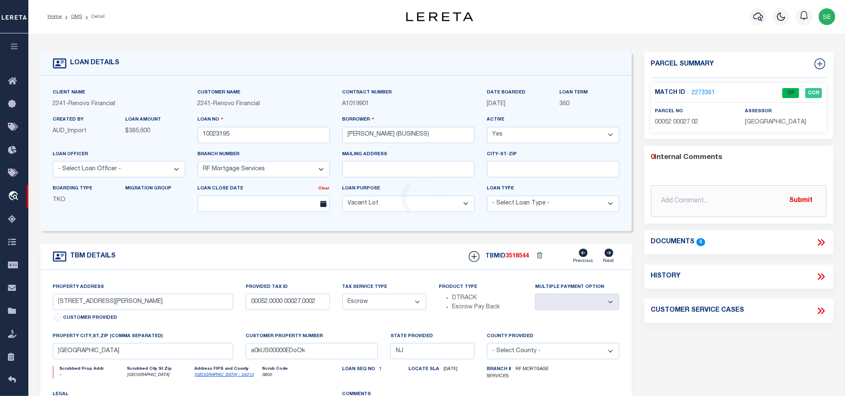
type input "AZ"
select select
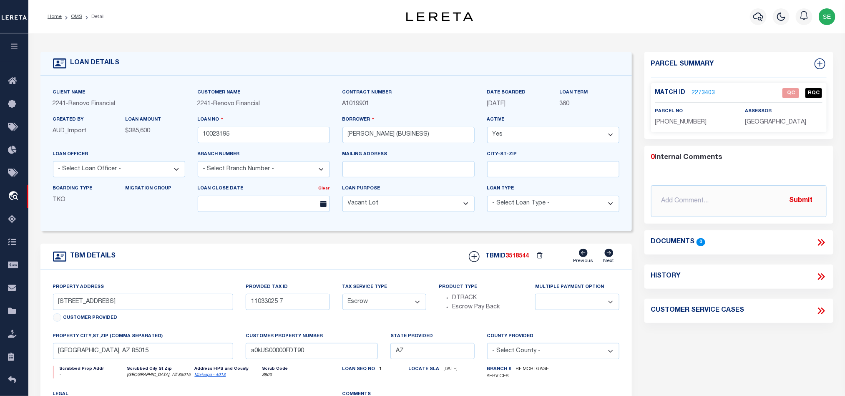
click at [401, 265] on div "TBM DETAILS TBMID 3518544 Previous Next" at bounding box center [336, 257] width 592 height 26
click at [374, 249] on div "TBM DETAILS TBMID 3518544 Previous Next" at bounding box center [336, 257] width 592 height 26
click at [743, 346] on div "Parcel Summary Match ID 2273403 0" at bounding box center [738, 282] width 201 height 461
click at [713, 353] on div "Parcel Summary Match ID 2273403 0" at bounding box center [738, 282] width 201 height 461
click at [731, 332] on div "Parcel Summary Match ID 2273403 0" at bounding box center [738, 282] width 201 height 461
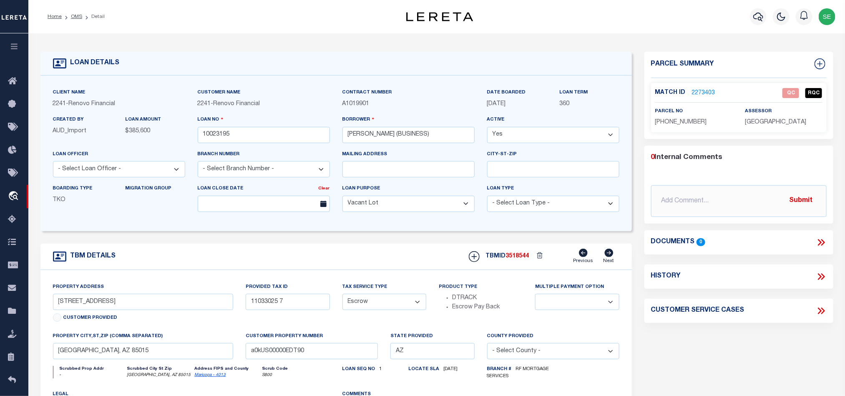
click at [735, 355] on div "Parcel Summary Match ID 2273403 0" at bounding box center [738, 282] width 201 height 461
